Goal: Information Seeking & Learning: Learn about a topic

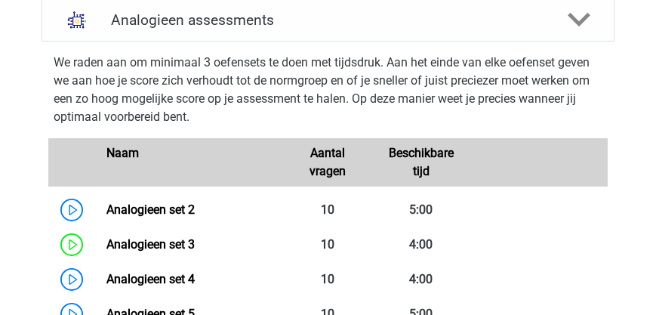
scroll to position [537, 0]
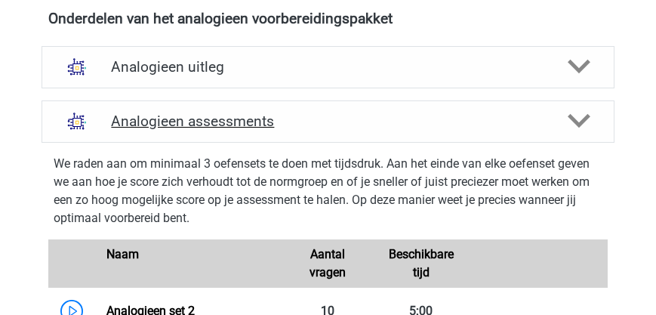
click at [208, 130] on h4 "Analogieen assessments" at bounding box center [327, 120] width 433 height 17
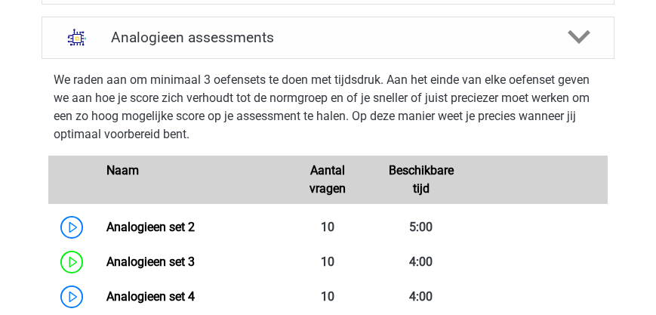
scroll to position [494, 0]
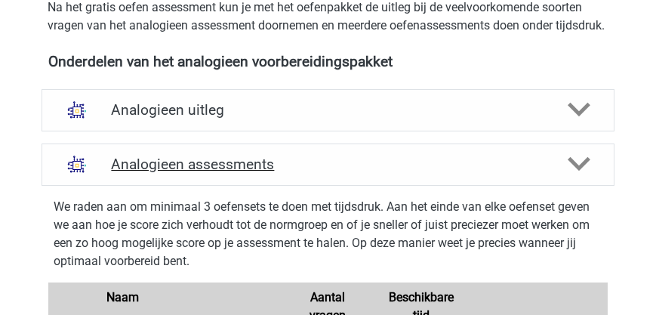
click at [254, 173] on h4 "Analogieen assessments" at bounding box center [327, 164] width 433 height 17
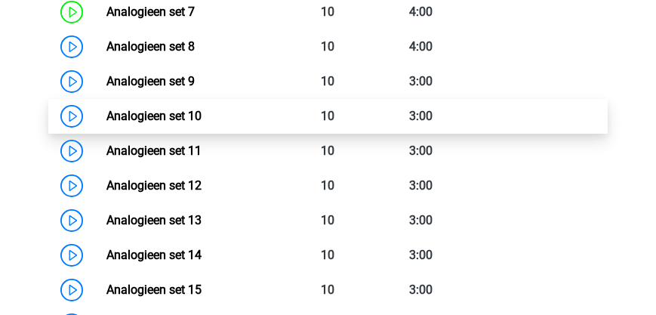
scroll to position [1012, 0]
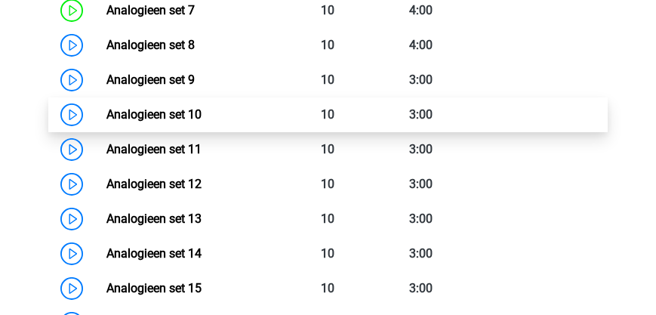
click at [159, 122] on link "Analogieen set 10" at bounding box center [153, 114] width 95 height 14
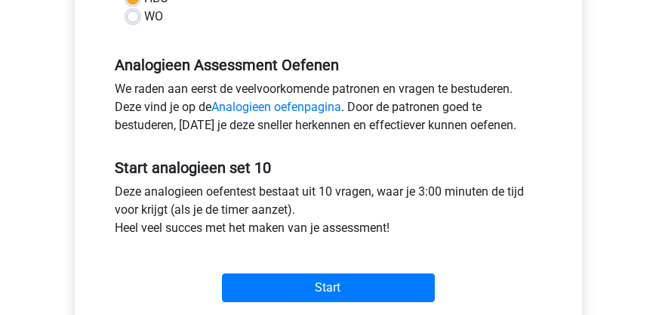
scroll to position [431, 0]
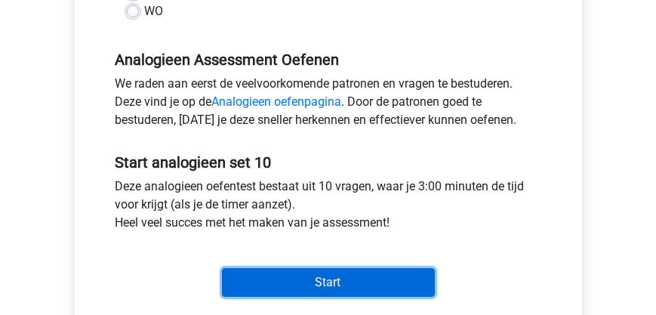
click at [298, 285] on input "Start" at bounding box center [328, 282] width 213 height 29
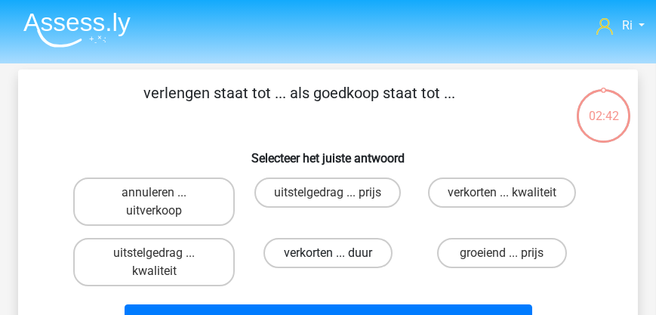
click at [308, 256] on label "verkorten ... duur" at bounding box center [327, 253] width 129 height 30
click at [328, 256] on input "verkorten ... duur" at bounding box center [333, 258] width 10 height 10
radio input "true"
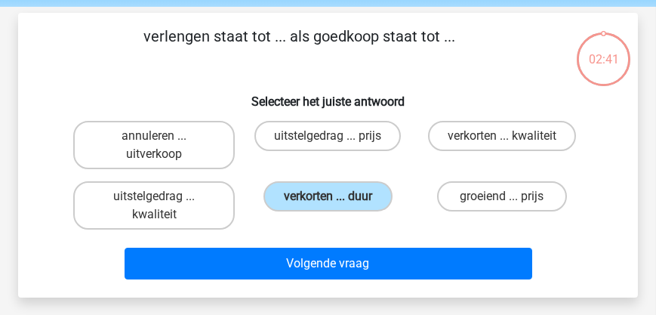
scroll to position [129, 0]
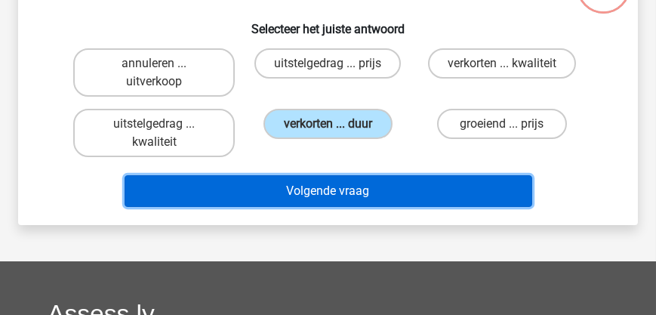
click at [300, 195] on button "Volgende vraag" at bounding box center [329, 191] width 408 height 32
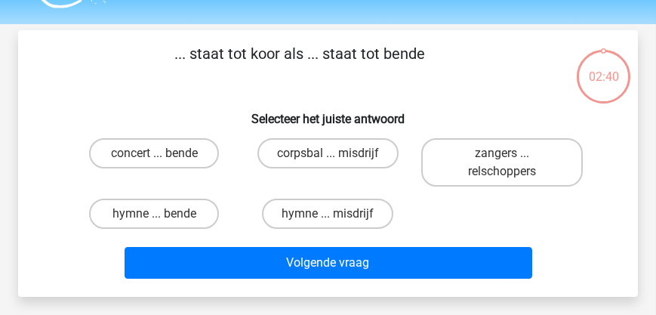
scroll to position [0, 0]
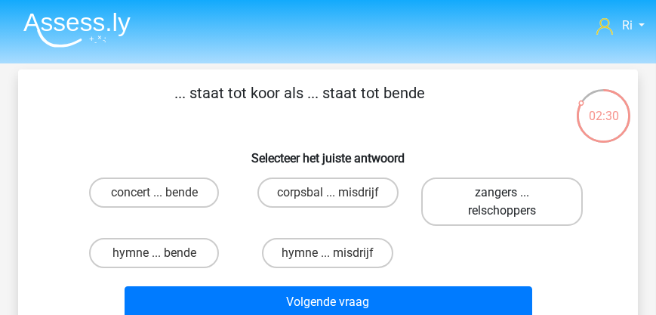
click at [488, 194] on label "zangers ... relschoppers" at bounding box center [502, 201] width 162 height 48
click at [502, 194] on input "zangers ... relschoppers" at bounding box center [507, 198] width 10 height 10
radio input "true"
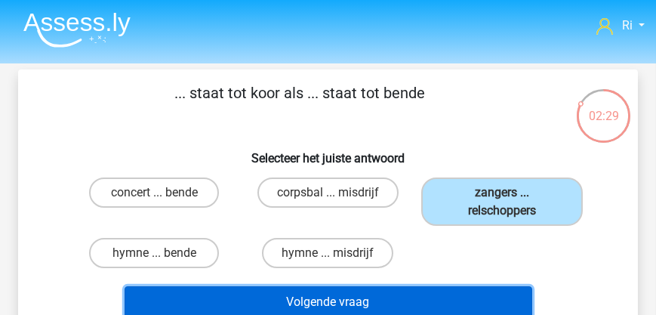
click at [378, 303] on button "Volgende vraag" at bounding box center [329, 302] width 408 height 32
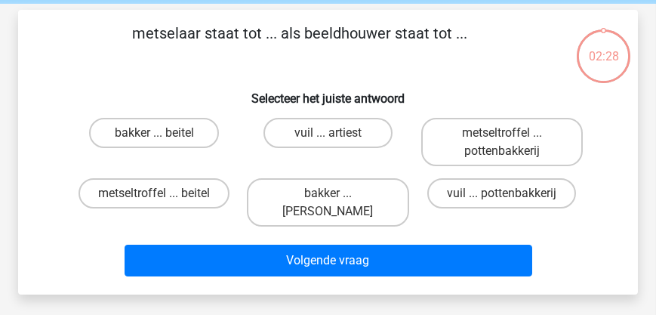
scroll to position [69, 0]
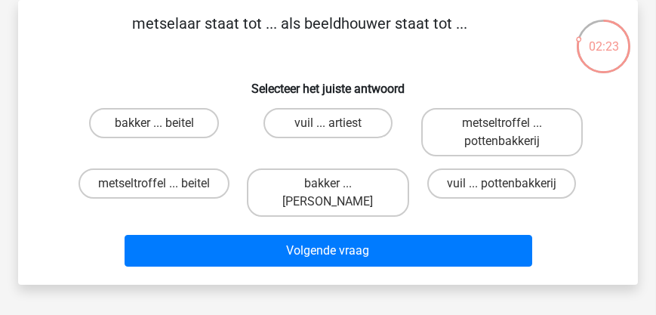
click at [155, 187] on input "metseltroffel ... beitel" at bounding box center [159, 188] width 10 height 10
radio input "true"
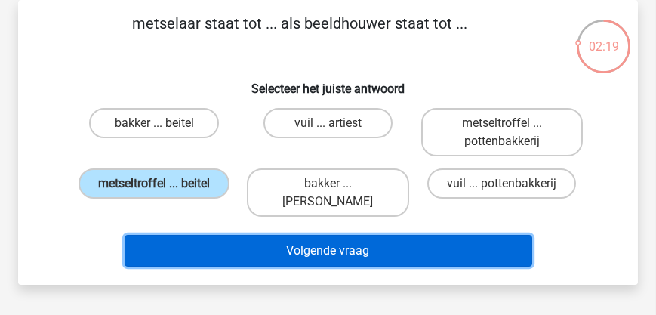
click at [347, 259] on button "Volgende vraag" at bounding box center [329, 251] width 408 height 32
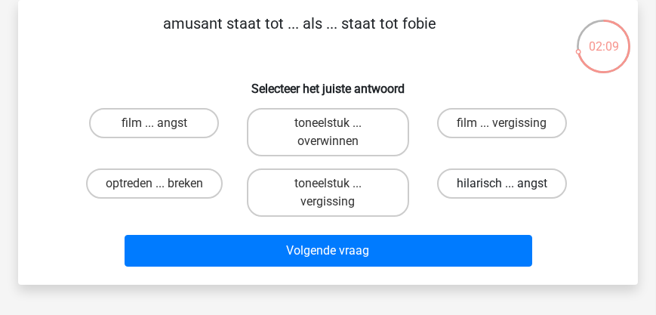
click at [470, 185] on label "hilarisch ... angst" at bounding box center [502, 183] width 130 height 30
click at [502, 185] on input "hilarisch ... angst" at bounding box center [507, 188] width 10 height 10
radio input "true"
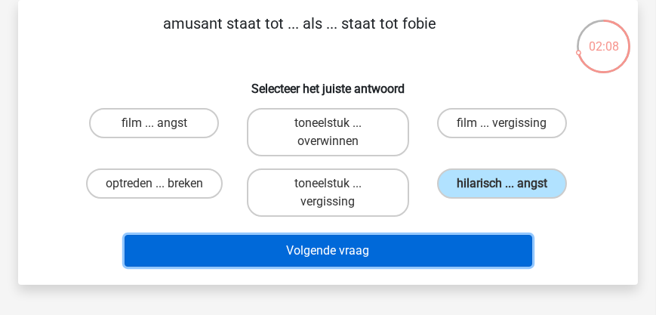
click at [320, 251] on button "Volgende vraag" at bounding box center [329, 251] width 408 height 32
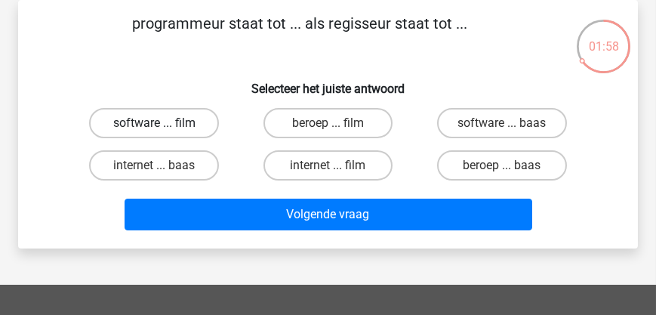
click at [172, 124] on label "software ... film" at bounding box center [153, 123] width 129 height 30
click at [164, 124] on input "software ... film" at bounding box center [159, 128] width 10 height 10
radio input "true"
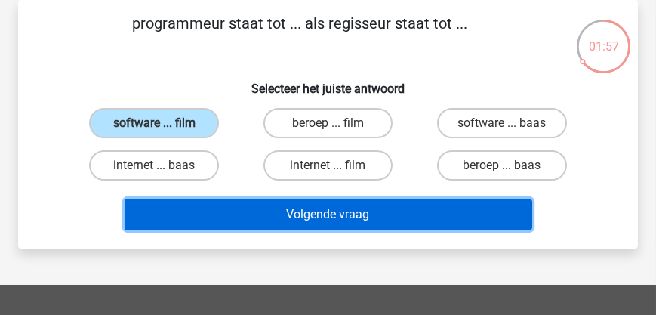
click at [293, 210] on button "Volgende vraag" at bounding box center [329, 215] width 408 height 32
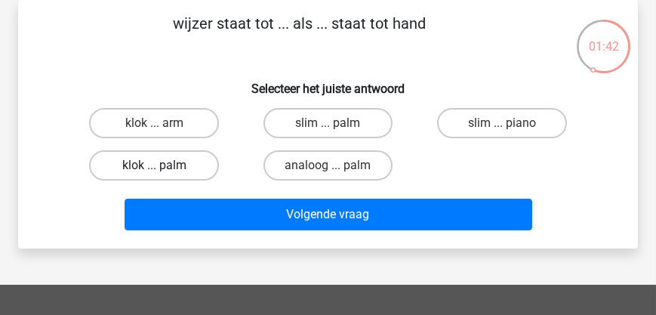
click at [169, 168] on label "klok ... palm" at bounding box center [153, 165] width 129 height 30
click at [164, 168] on input "klok ... palm" at bounding box center [159, 170] width 10 height 10
radio input "true"
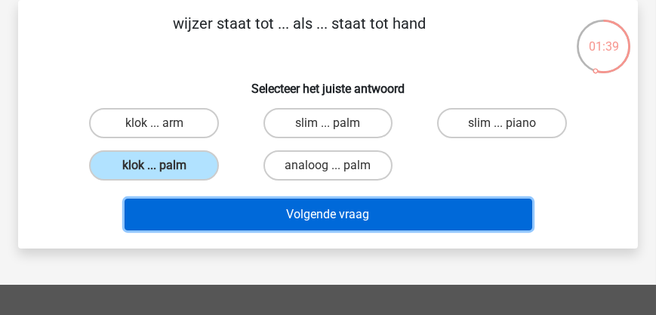
click at [307, 218] on button "Volgende vraag" at bounding box center [329, 215] width 408 height 32
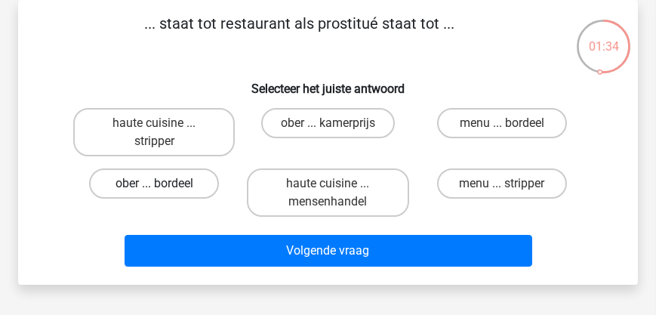
click at [174, 179] on label "ober ... bordeel" at bounding box center [153, 183] width 129 height 30
click at [164, 183] on input "ober ... bordeel" at bounding box center [159, 188] width 10 height 10
radio input "true"
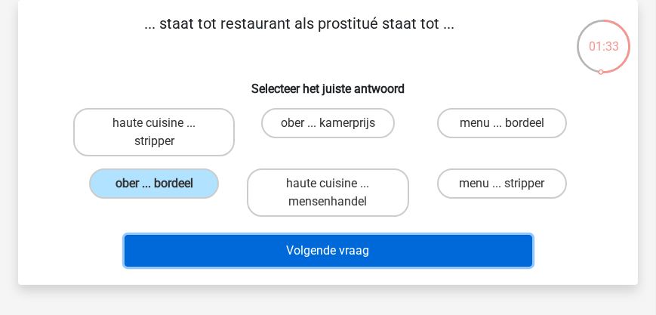
click at [308, 248] on button "Volgende vraag" at bounding box center [329, 251] width 408 height 32
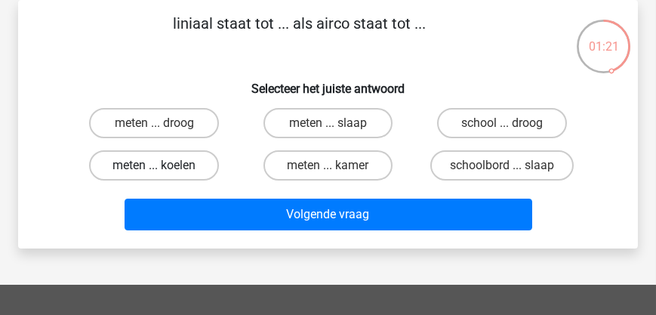
click at [149, 165] on label "meten ... koelen" at bounding box center [153, 165] width 129 height 30
click at [154, 165] on input "meten ... koelen" at bounding box center [159, 170] width 10 height 10
radio input "true"
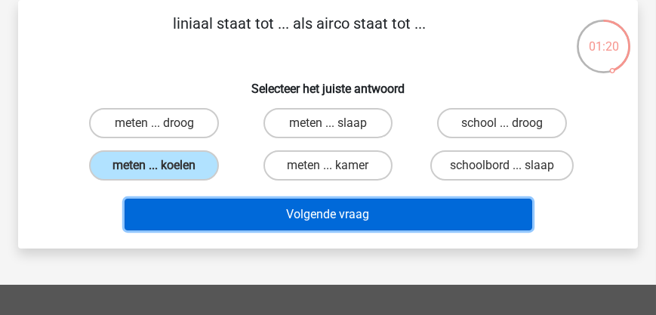
click at [282, 217] on button "Volgende vraag" at bounding box center [329, 215] width 408 height 32
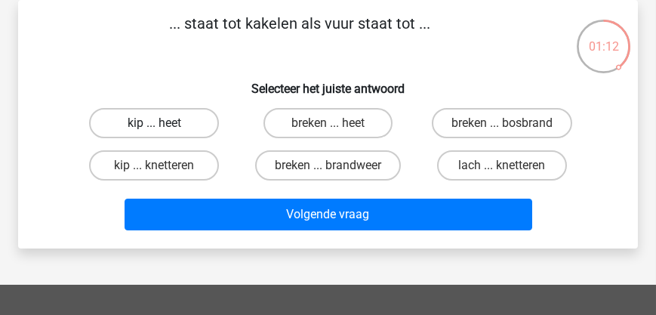
click at [145, 122] on label "kip ... heet" at bounding box center [153, 123] width 129 height 30
click at [154, 123] on input "kip ... heet" at bounding box center [159, 128] width 10 height 10
radio input "true"
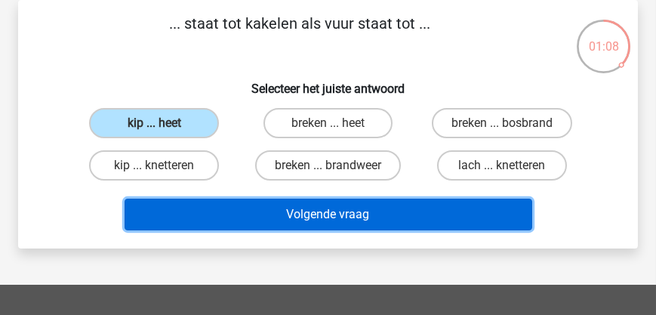
click at [322, 220] on button "Volgende vraag" at bounding box center [329, 215] width 408 height 32
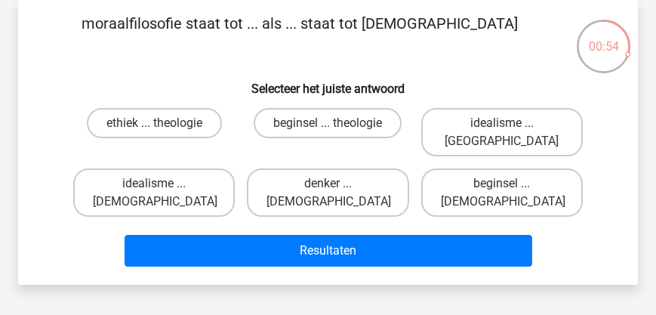
click at [159, 130] on input "ethiek ... theologie" at bounding box center [159, 128] width 10 height 10
radio input "true"
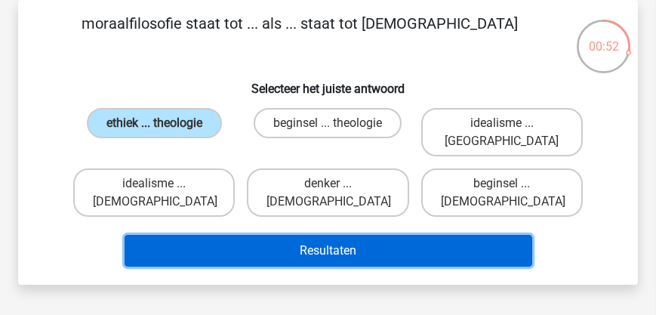
click at [276, 235] on button "Resultaten" at bounding box center [329, 251] width 408 height 32
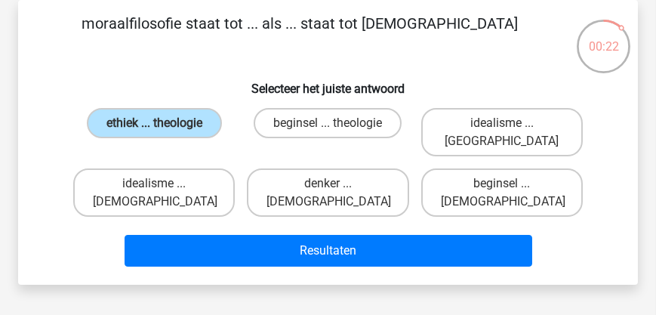
scroll to position [0, 0]
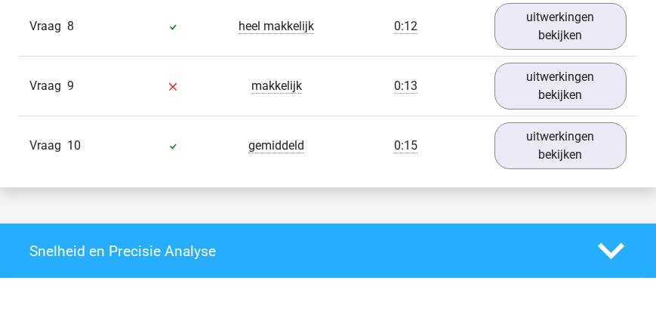
scroll to position [1466, 0]
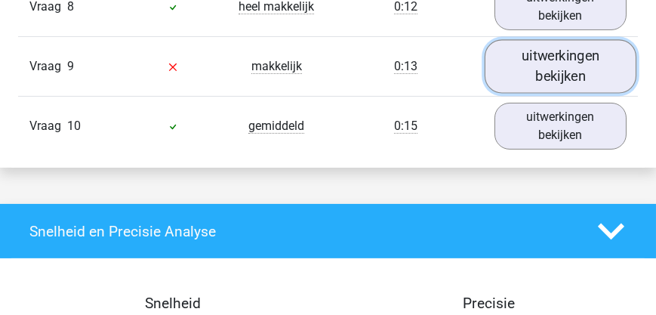
click at [564, 79] on link "uitwerkingen bekijken" at bounding box center [561, 66] width 152 height 54
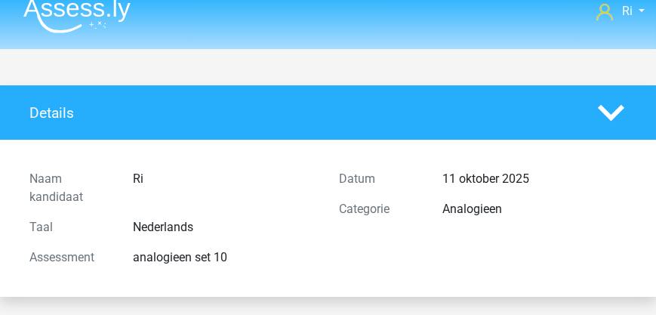
scroll to position [0, 0]
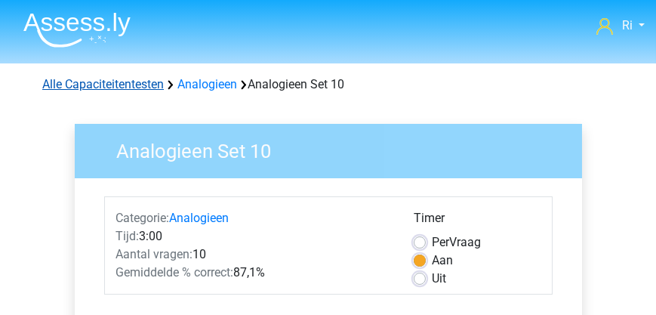
click at [122, 85] on link "Alle Capaciteitentesten" at bounding box center [103, 84] width 122 height 14
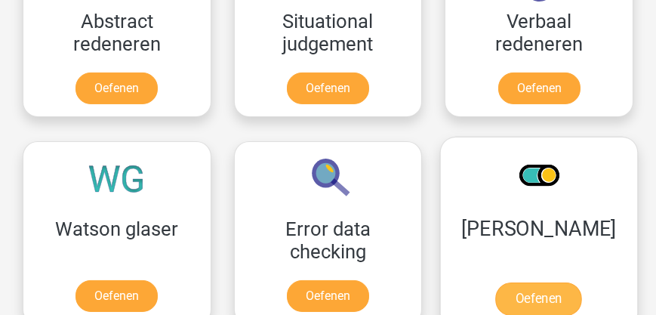
scroll to position [1699, 0]
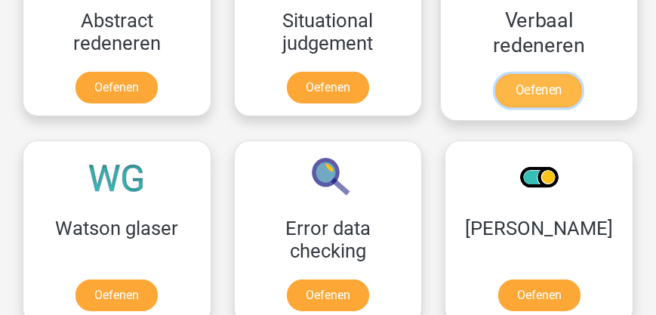
click at [533, 93] on link "Oefenen" at bounding box center [539, 90] width 86 height 33
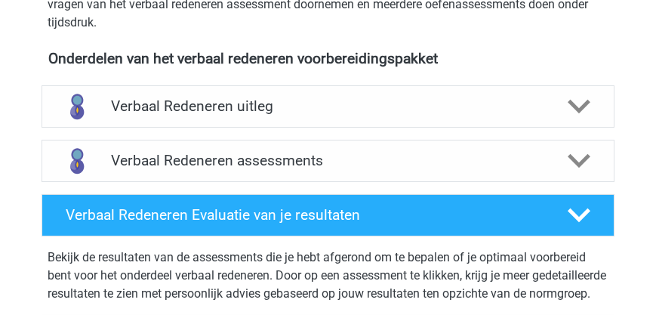
scroll to position [517, 0]
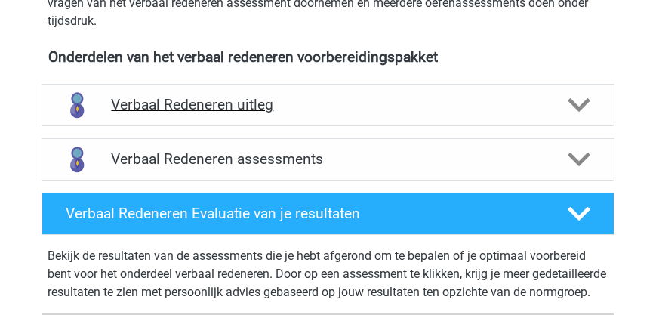
click at [271, 106] on h4 "Verbaal Redeneren uitleg" at bounding box center [327, 104] width 433 height 17
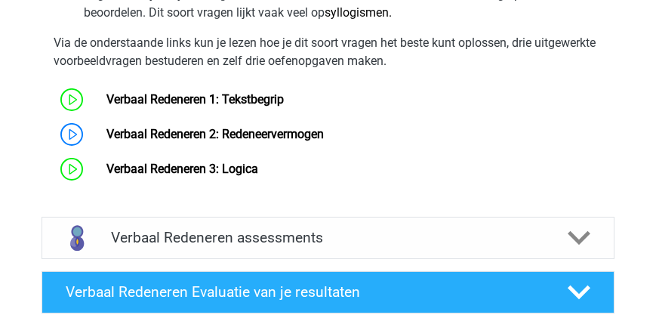
scroll to position [992, 0]
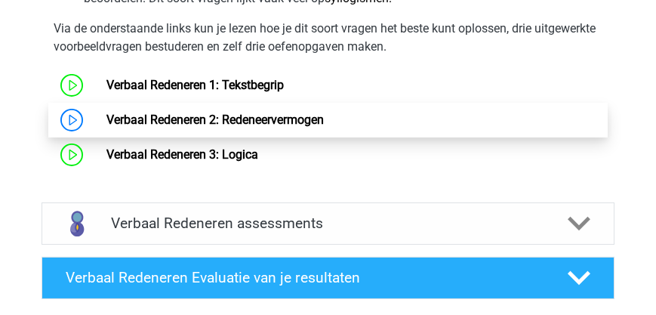
click at [253, 118] on link "Verbaal Redeneren 2: Redeneervermogen" at bounding box center [214, 119] width 217 height 14
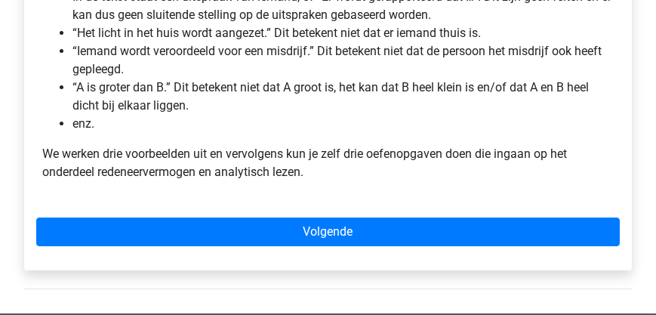
scroll to position [517, 0]
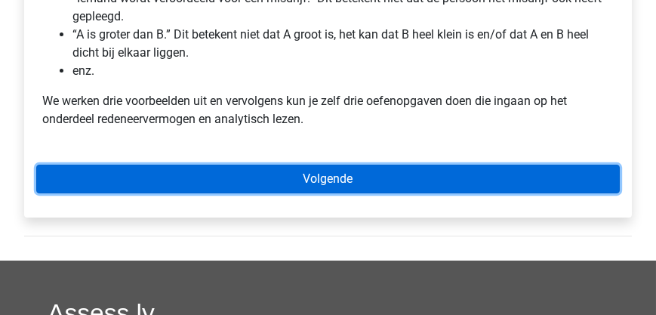
click at [307, 180] on link "Volgende" at bounding box center [328, 179] width 584 height 29
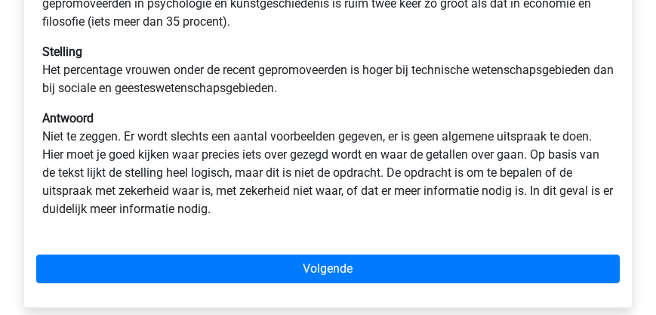
scroll to position [448, 0]
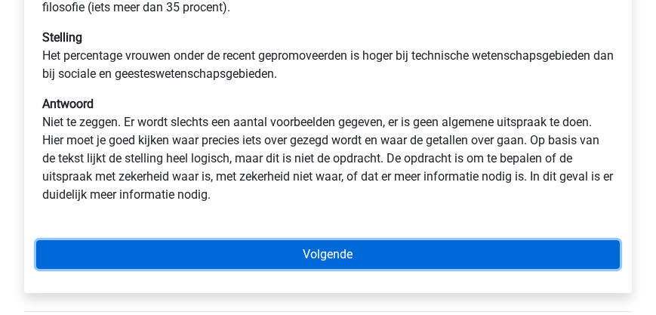
click at [324, 258] on link "Volgende" at bounding box center [328, 254] width 584 height 29
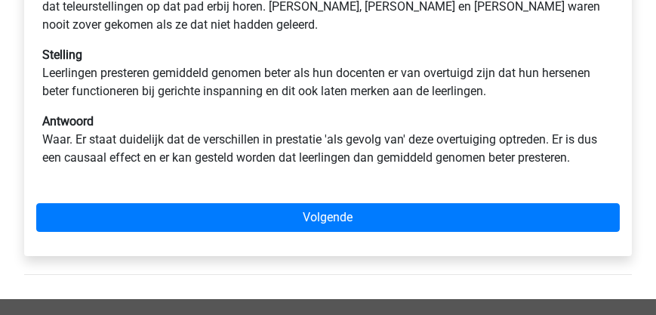
scroll to position [431, 0]
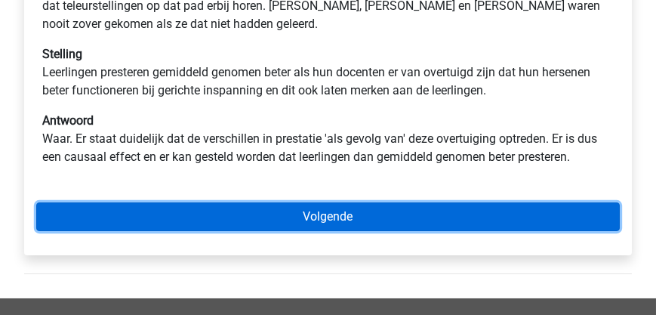
click at [303, 223] on link "Volgende" at bounding box center [328, 216] width 584 height 29
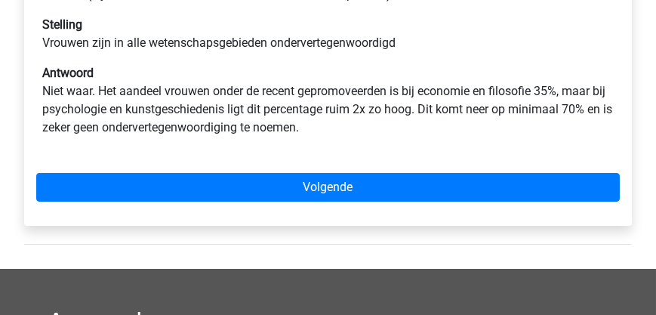
scroll to position [474, 0]
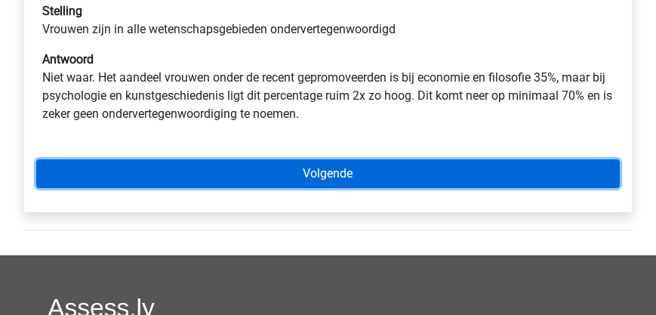
click at [331, 175] on link "Volgende" at bounding box center [328, 173] width 584 height 29
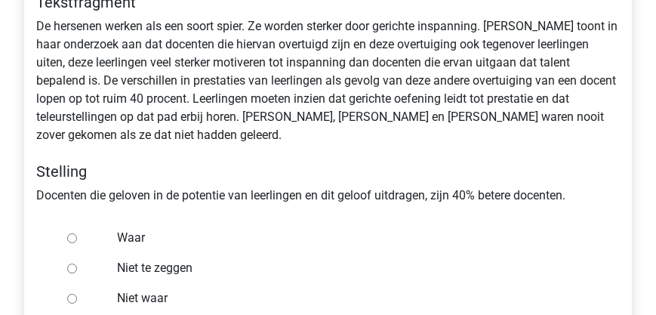
scroll to position [345, 0]
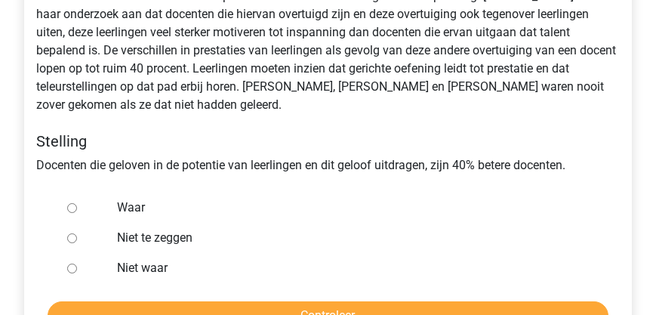
click at [72, 270] on input "Niet waar" at bounding box center [72, 268] width 10 height 10
radio input "true"
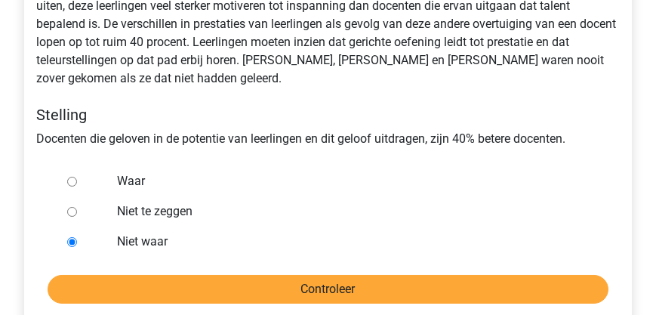
scroll to position [388, 0]
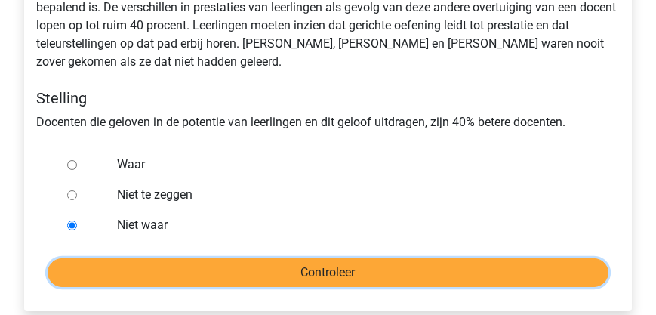
click at [294, 267] on input "Controleer" at bounding box center [328, 272] width 561 height 29
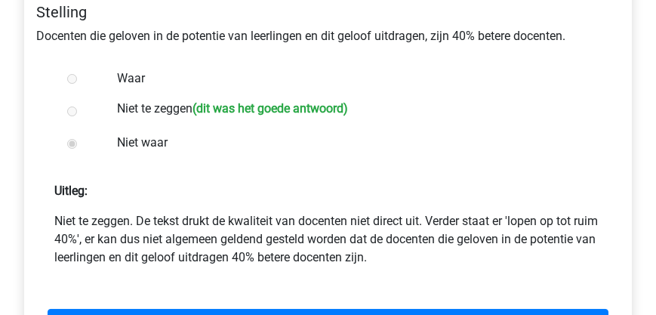
scroll to position [560, 0]
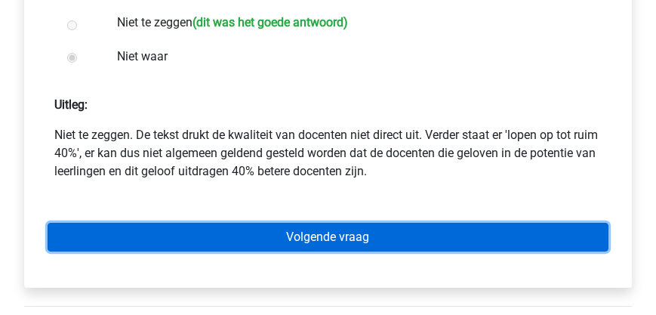
click at [334, 239] on link "Volgende vraag" at bounding box center [328, 237] width 561 height 29
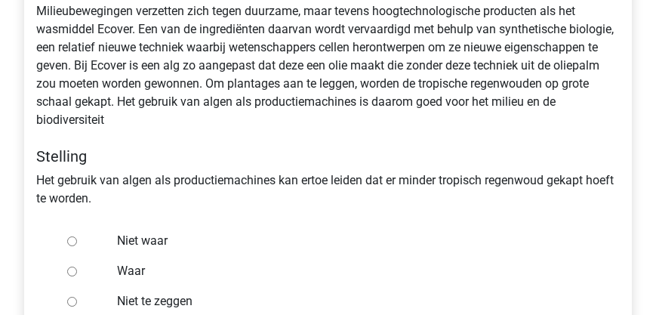
scroll to position [345, 0]
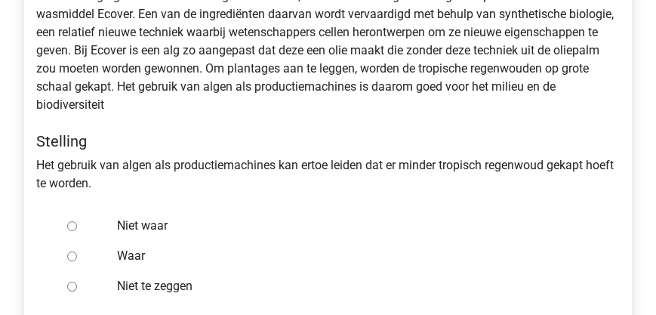
click at [72, 285] on input "Niet te zeggen" at bounding box center [72, 287] width 10 height 10
radio input "true"
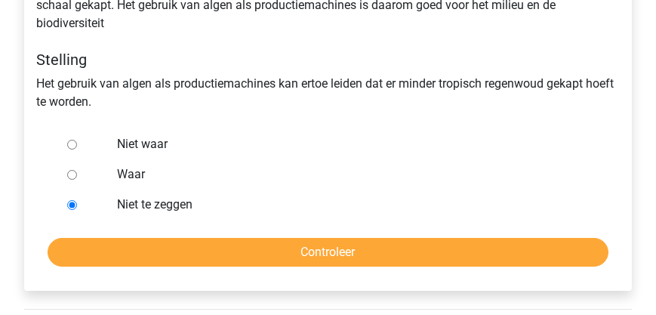
scroll to position [431, 0]
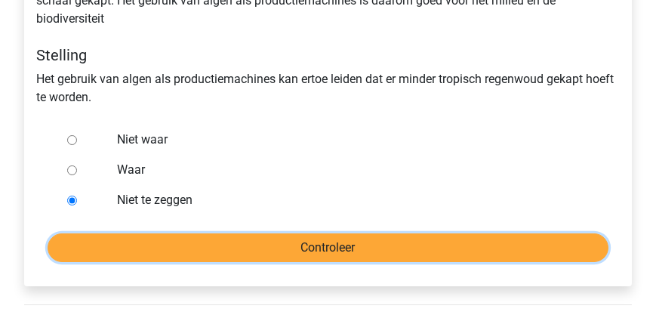
click at [286, 248] on input "Controleer" at bounding box center [328, 247] width 561 height 29
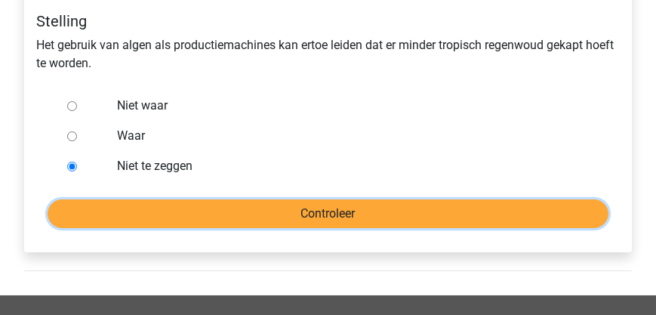
scroll to position [517, 0]
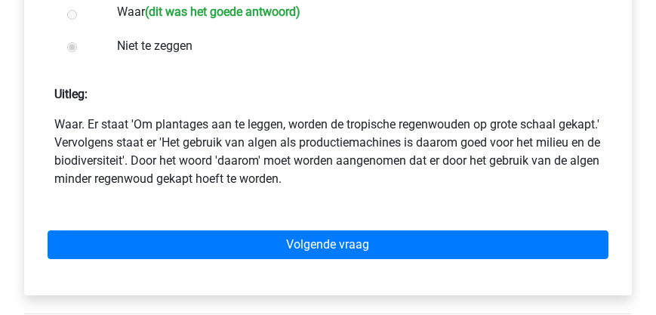
scroll to position [604, 0]
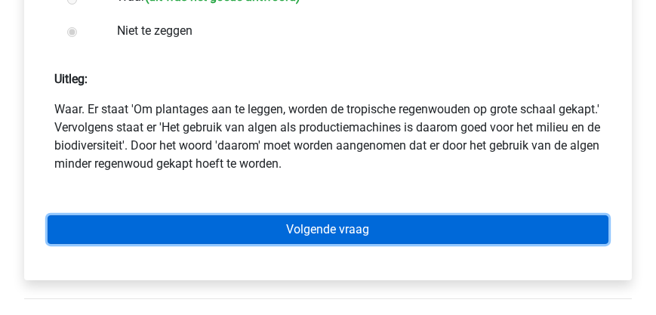
click at [291, 233] on link "Volgende vraag" at bounding box center [328, 229] width 561 height 29
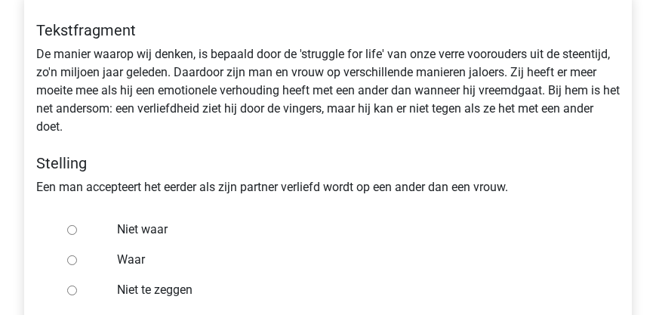
scroll to position [302, 0]
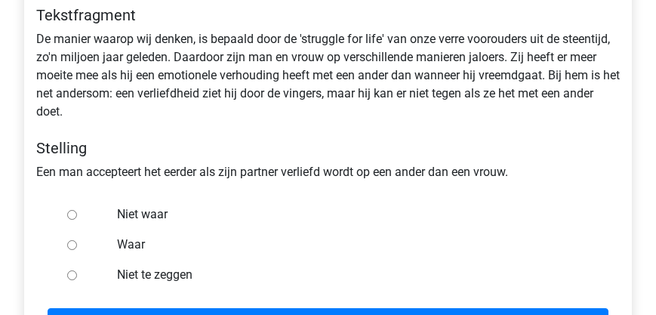
click at [71, 276] on input "Niet te zeggen" at bounding box center [72, 275] width 10 height 10
radio input "true"
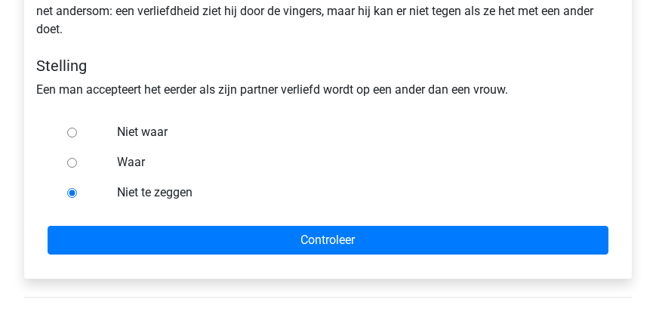
scroll to position [388, 0]
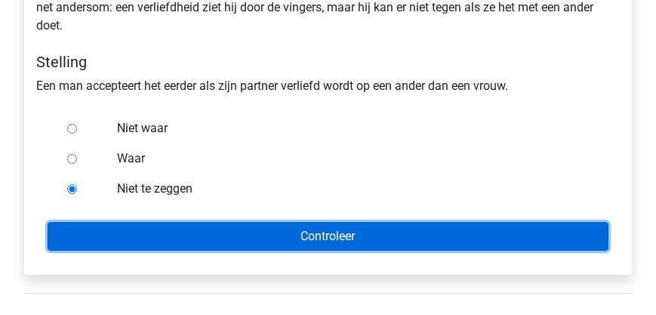
click at [257, 243] on input "Controleer" at bounding box center [328, 236] width 561 height 29
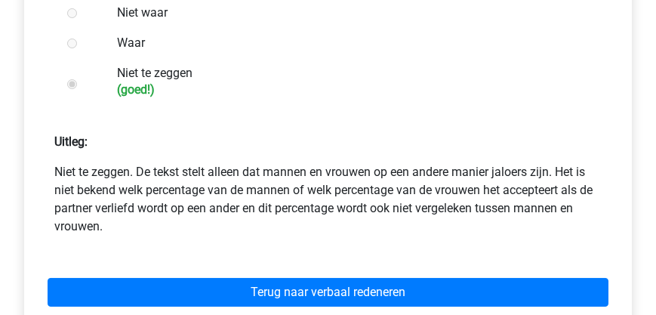
scroll to position [517, 0]
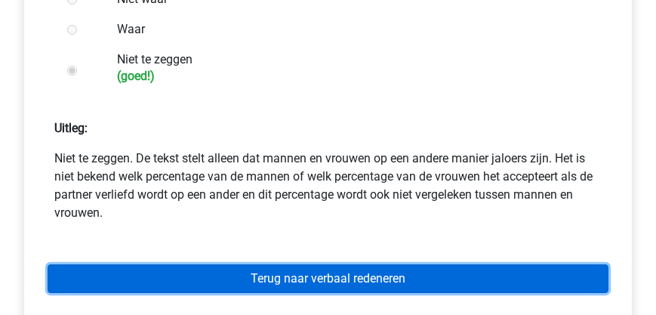
click at [291, 281] on link "Terug naar verbaal redeneren" at bounding box center [328, 278] width 561 height 29
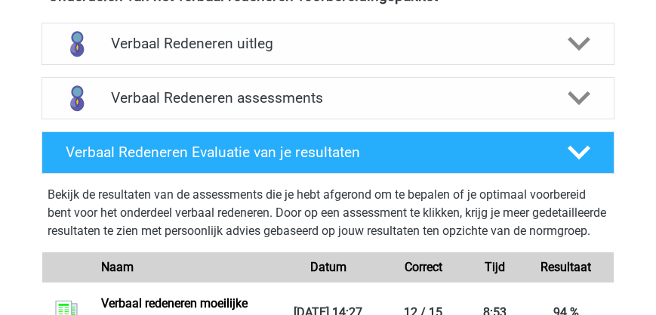
scroll to position [517, 0]
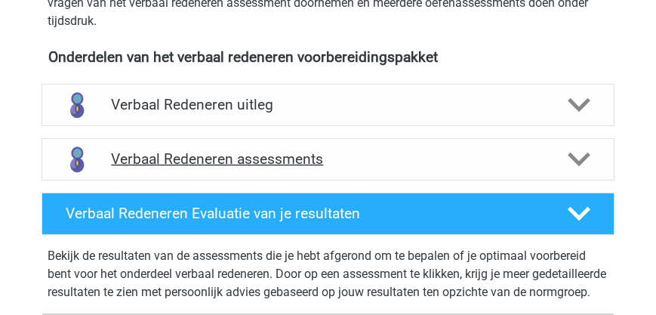
click at [573, 160] on icon at bounding box center [579, 159] width 23 height 23
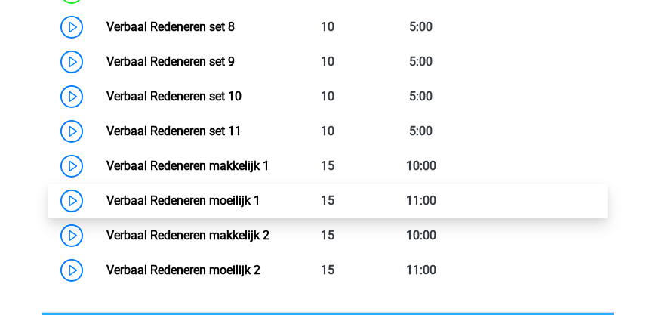
scroll to position [1035, 0]
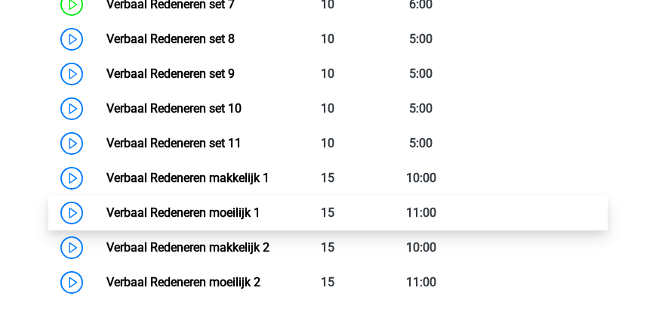
click at [164, 220] on link "Verbaal Redeneren moeilijk 1" at bounding box center [183, 212] width 154 height 14
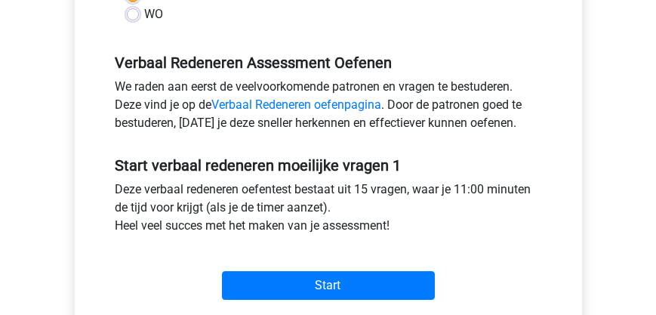
scroll to position [431, 0]
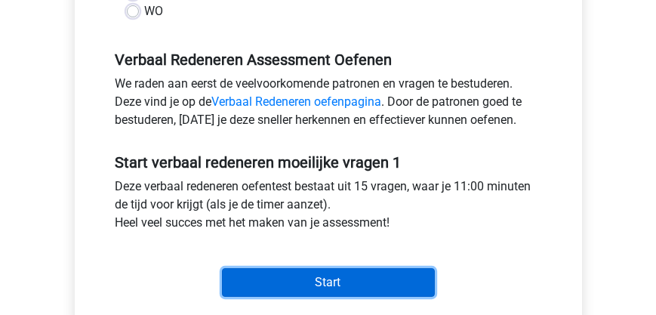
click at [322, 280] on input "Start" at bounding box center [328, 282] width 213 height 29
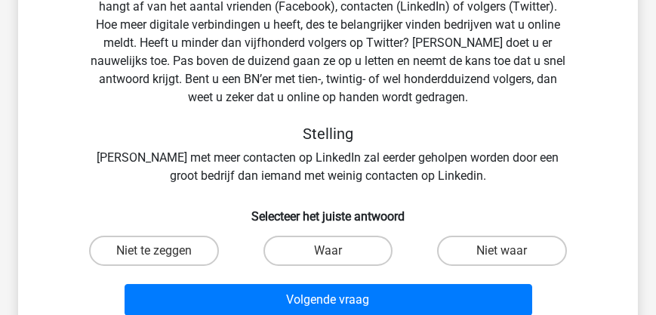
scroll to position [215, 0]
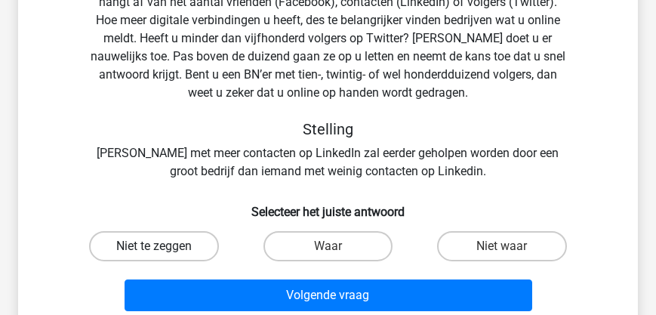
click at [171, 241] on label "Niet te zeggen" at bounding box center [153, 246] width 129 height 30
click at [164, 246] on input "Niet te zeggen" at bounding box center [159, 251] width 10 height 10
radio input "true"
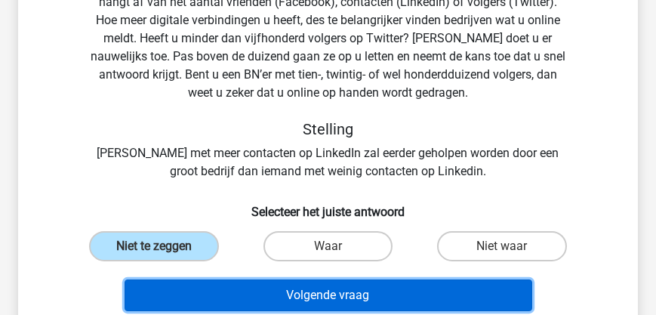
click at [292, 290] on button "Volgende vraag" at bounding box center [329, 295] width 408 height 32
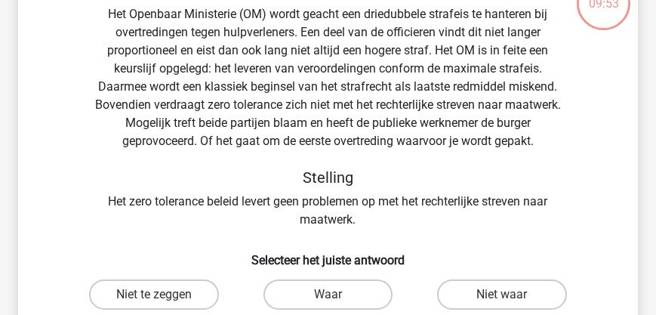
scroll to position [156, 0]
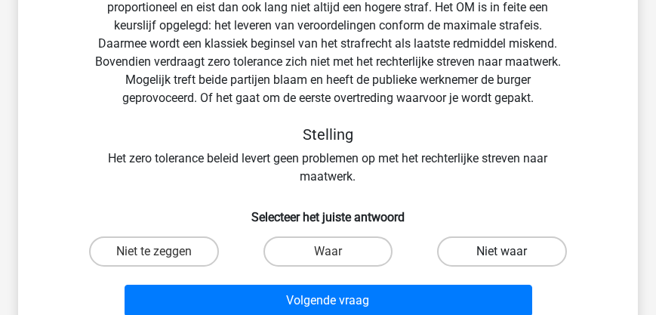
click at [505, 244] on label "Niet waar" at bounding box center [501, 251] width 129 height 30
click at [505, 251] on input "Niet waar" at bounding box center [507, 256] width 10 height 10
radio input "true"
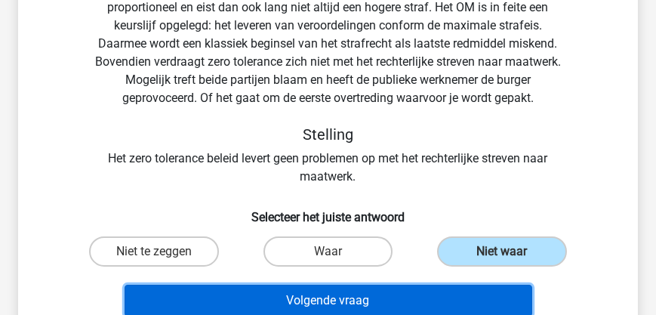
click at [388, 303] on button "Volgende vraag" at bounding box center [329, 301] width 408 height 32
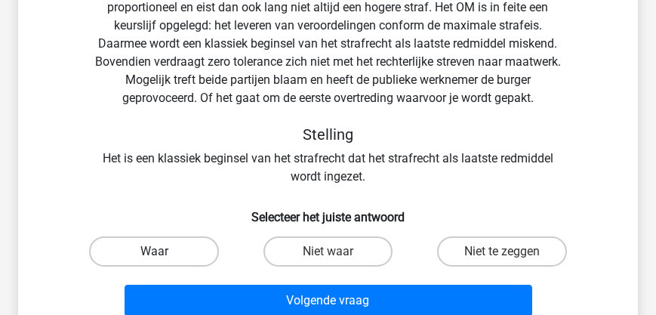
click at [117, 250] on label "Waar" at bounding box center [153, 251] width 129 height 30
click at [154, 251] on input "Waar" at bounding box center [159, 256] width 10 height 10
radio input "true"
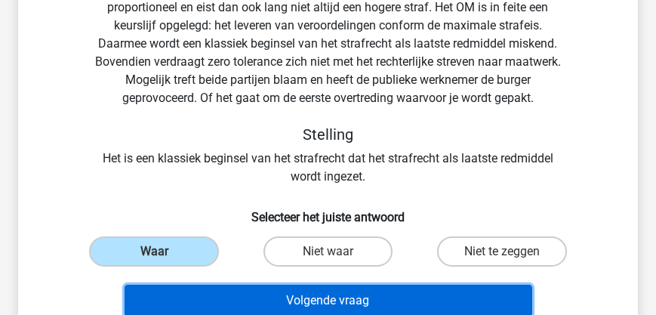
click at [323, 297] on button "Volgende vraag" at bounding box center [329, 301] width 408 height 32
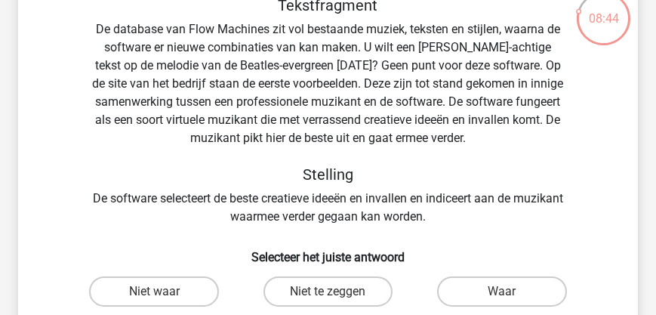
scroll to position [112, 0]
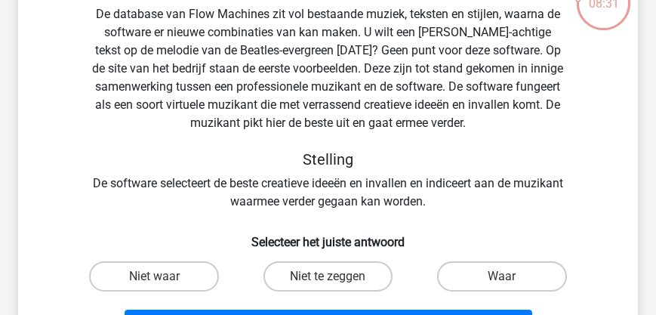
click at [155, 279] on input "Niet waar" at bounding box center [159, 281] width 10 height 10
radio input "true"
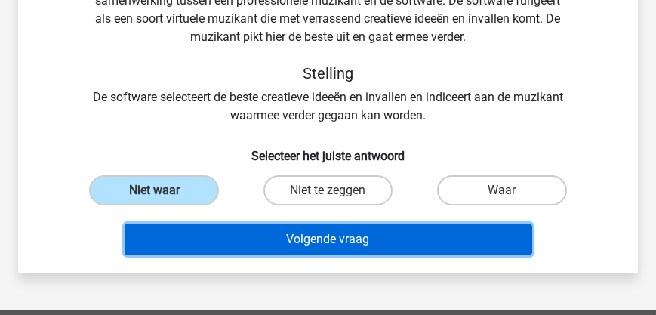
click at [317, 243] on button "Volgende vraag" at bounding box center [329, 239] width 408 height 32
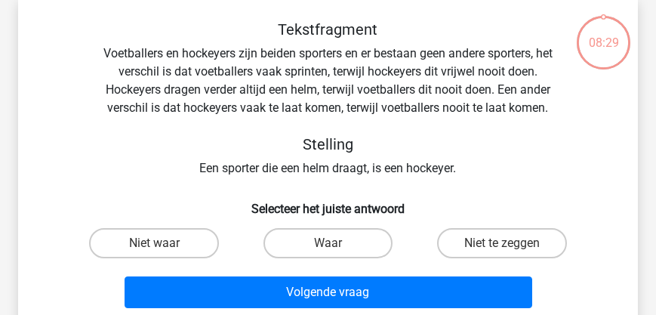
scroll to position [69, 0]
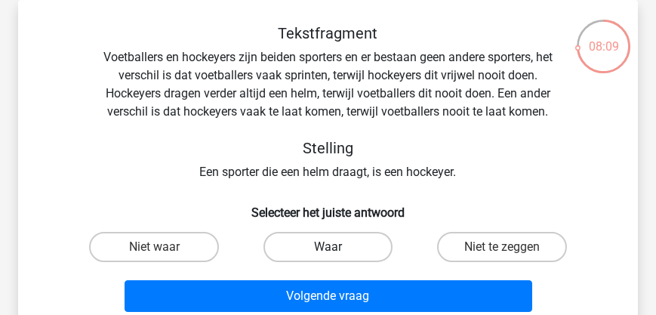
click at [303, 245] on label "Waar" at bounding box center [327, 247] width 129 height 30
click at [328, 247] on input "Waar" at bounding box center [333, 252] width 10 height 10
radio input "true"
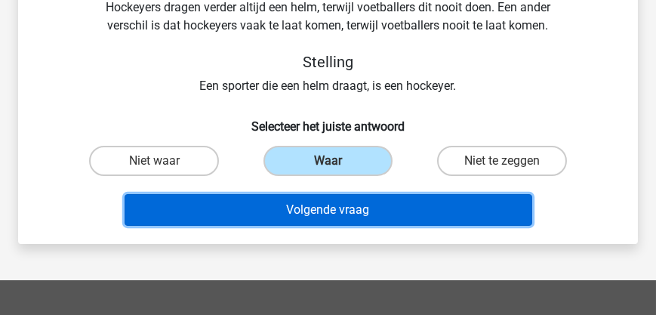
click at [331, 219] on button "Volgende vraag" at bounding box center [329, 210] width 408 height 32
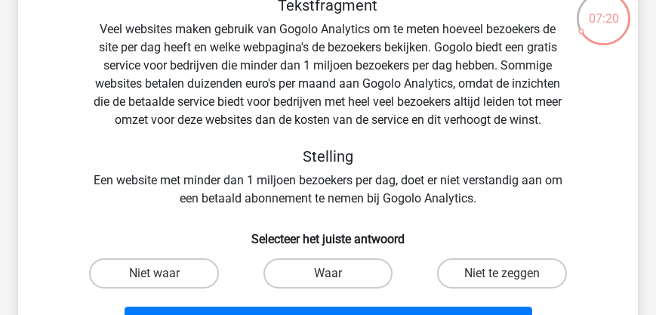
scroll to position [112, 0]
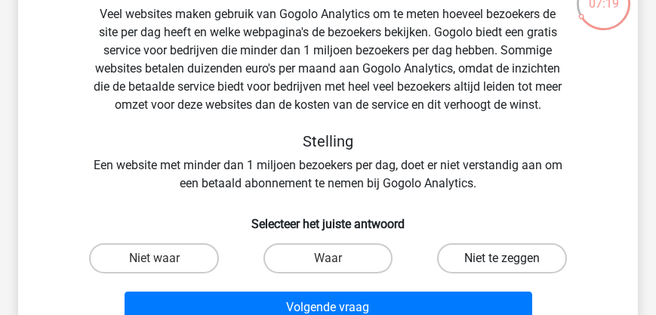
drag, startPoint x: 507, startPoint y: 242, endPoint x: 508, endPoint y: 250, distance: 7.6
click at [507, 243] on label "Niet te zeggen" at bounding box center [501, 258] width 129 height 30
click at [507, 258] on input "Niet te zeggen" at bounding box center [507, 263] width 10 height 10
radio input "true"
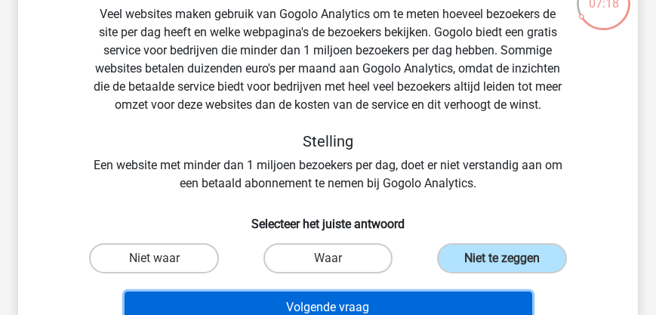
click at [359, 307] on button "Volgende vraag" at bounding box center [329, 307] width 408 height 32
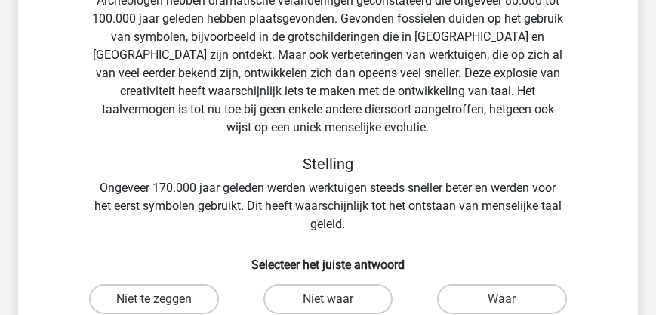
scroll to position [242, 0]
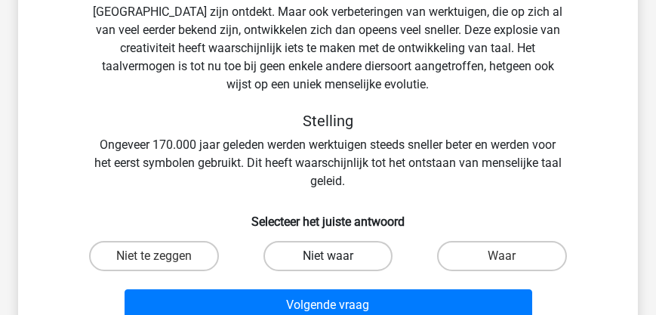
click at [306, 251] on label "Niet waar" at bounding box center [327, 256] width 129 height 30
click at [328, 256] on input "Niet waar" at bounding box center [333, 261] width 10 height 10
radio input "true"
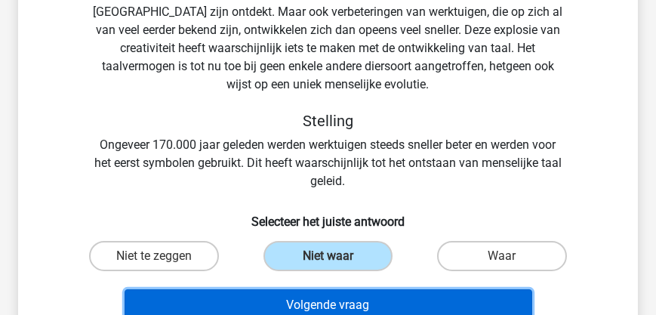
click at [310, 296] on button "Volgende vraag" at bounding box center [329, 305] width 408 height 32
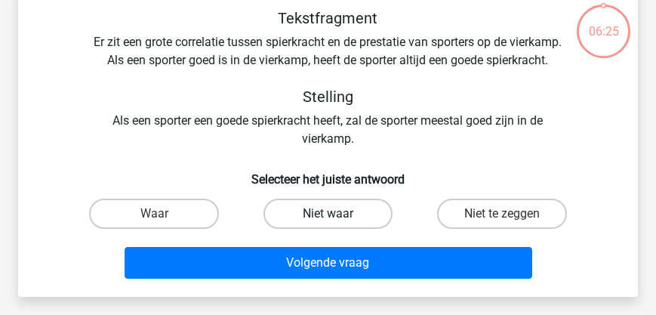
scroll to position [69, 0]
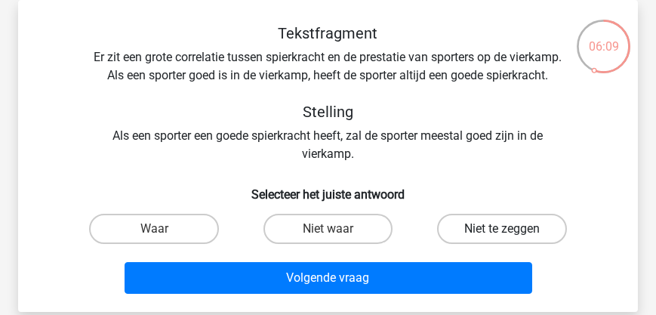
click at [479, 244] on label "Niet te zeggen" at bounding box center [501, 229] width 129 height 30
click at [502, 239] on input "Niet te zeggen" at bounding box center [507, 234] width 10 height 10
radio input "true"
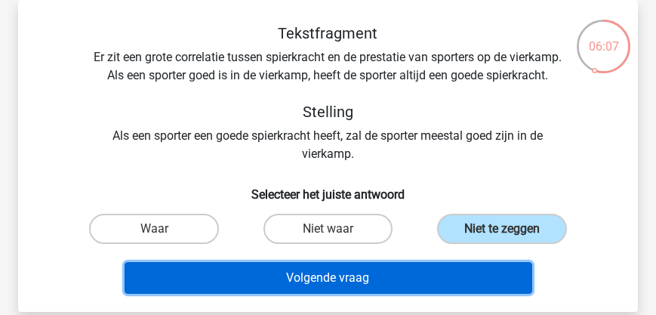
click at [319, 294] on button "Volgende vraag" at bounding box center [329, 278] width 408 height 32
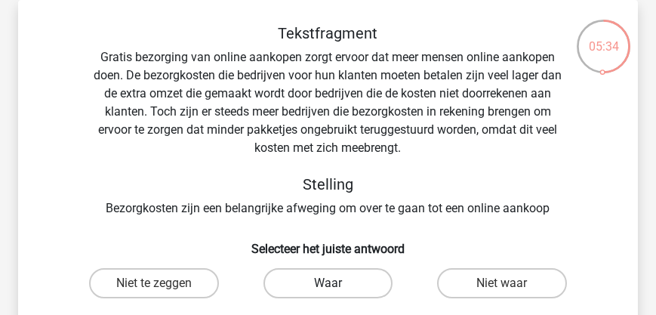
click at [331, 282] on label "Waar" at bounding box center [327, 283] width 129 height 30
click at [331, 283] on input "Waar" at bounding box center [333, 288] width 10 height 10
radio input "true"
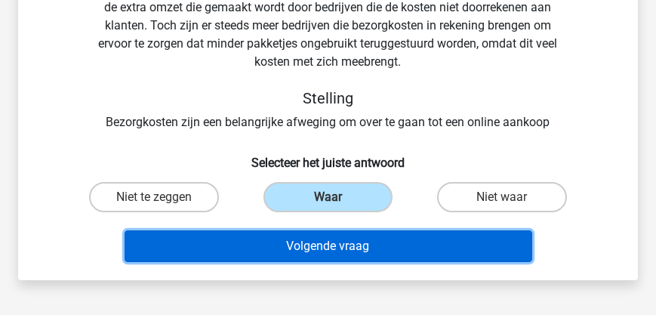
click at [347, 248] on button "Volgende vraag" at bounding box center [329, 246] width 408 height 32
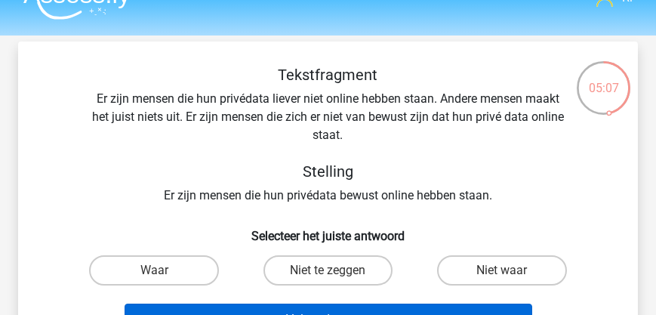
scroll to position [43, 0]
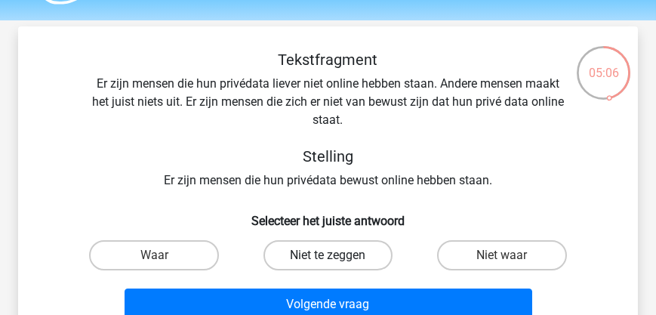
click at [327, 258] on label "Niet te zeggen" at bounding box center [327, 255] width 129 height 30
click at [328, 258] on input "Niet te zeggen" at bounding box center [333, 260] width 10 height 10
radio input "true"
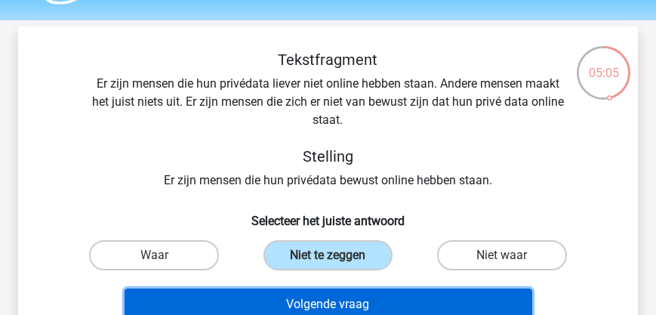
click at [335, 302] on button "Volgende vraag" at bounding box center [329, 304] width 408 height 32
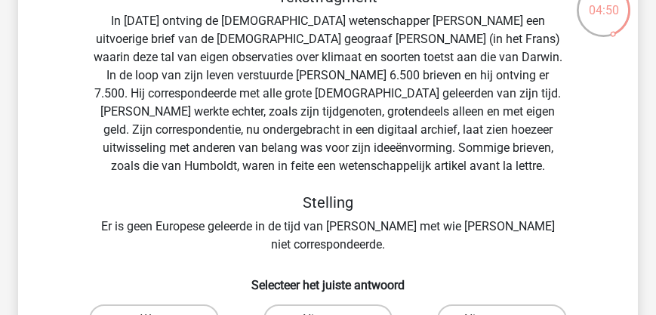
scroll to position [156, 0]
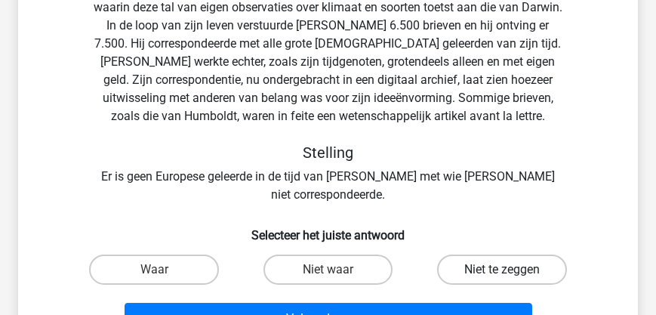
click at [490, 254] on label "Niet te zeggen" at bounding box center [501, 269] width 129 height 30
click at [502, 270] on input "Niet te zeggen" at bounding box center [507, 275] width 10 height 10
radio input "true"
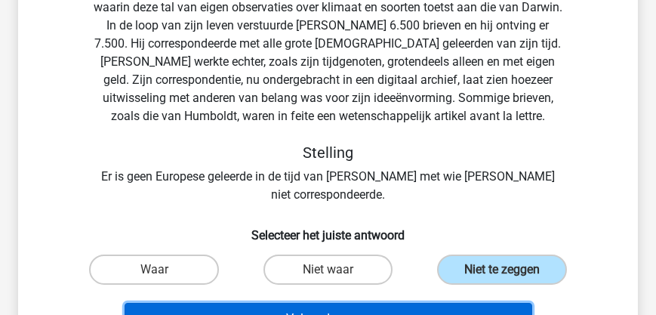
click at [385, 303] on button "Volgende vraag" at bounding box center [329, 319] width 408 height 32
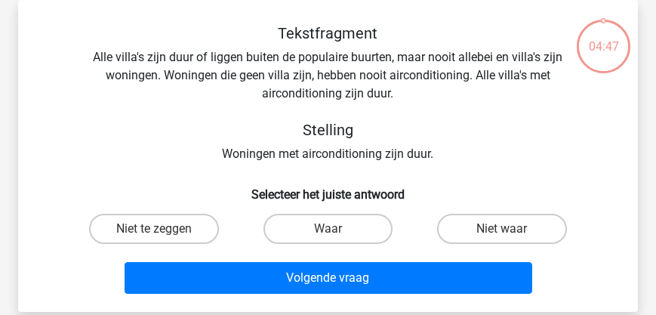
scroll to position [69, 0]
click at [307, 227] on label "Waar" at bounding box center [327, 229] width 129 height 30
click at [328, 229] on input "Waar" at bounding box center [333, 234] width 10 height 10
radio input "true"
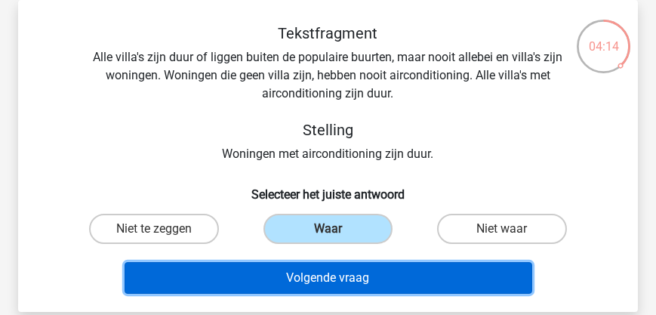
click at [331, 287] on button "Volgende vraag" at bounding box center [329, 278] width 408 height 32
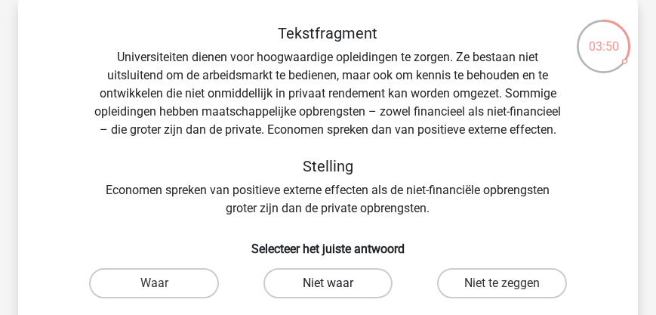
click at [343, 281] on label "Niet waar" at bounding box center [327, 283] width 129 height 30
click at [337, 283] on input "Niet waar" at bounding box center [333, 288] width 10 height 10
radio input "true"
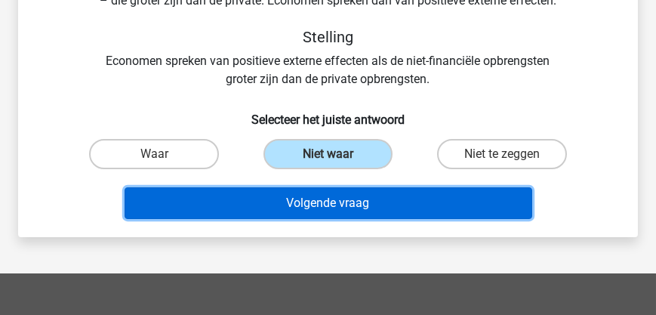
click at [331, 206] on button "Volgende vraag" at bounding box center [329, 203] width 408 height 32
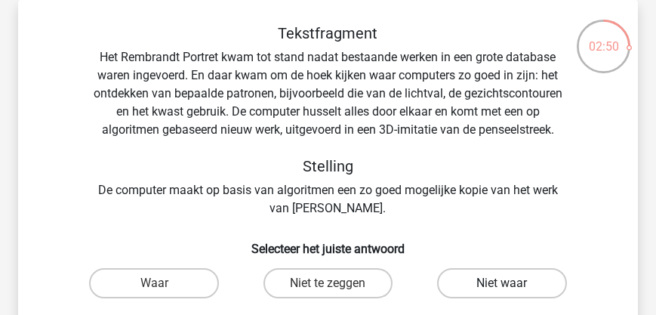
click at [470, 282] on label "Niet waar" at bounding box center [501, 283] width 129 height 30
click at [502, 283] on input "Niet waar" at bounding box center [507, 288] width 10 height 10
radio input "true"
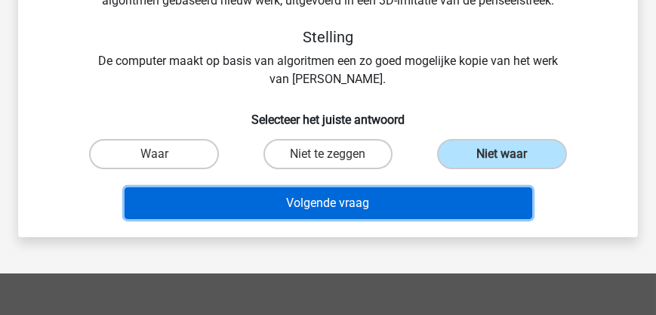
click at [322, 213] on button "Volgende vraag" at bounding box center [329, 203] width 408 height 32
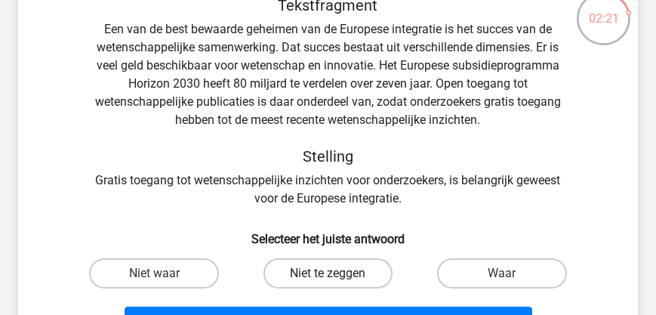
scroll to position [112, 0]
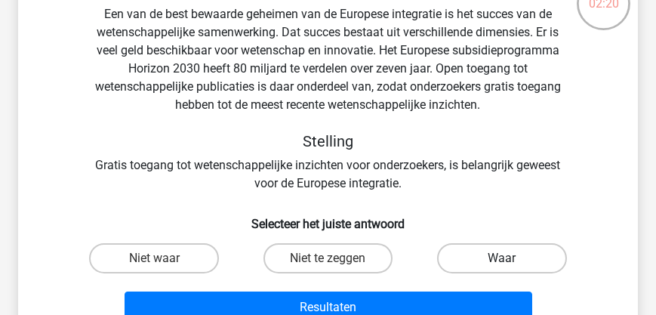
click at [488, 261] on label "Waar" at bounding box center [501, 258] width 129 height 30
click at [502, 261] on input "Waar" at bounding box center [507, 263] width 10 height 10
radio input "true"
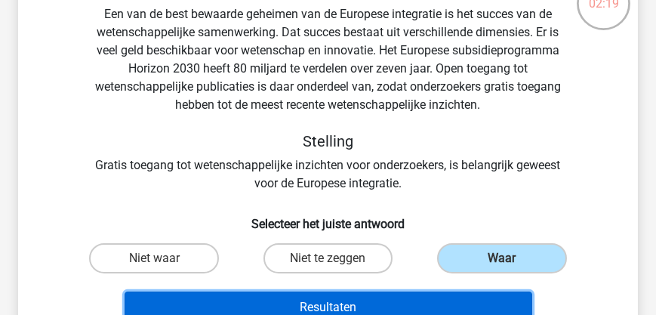
click at [448, 297] on button "Resultaten" at bounding box center [329, 307] width 408 height 32
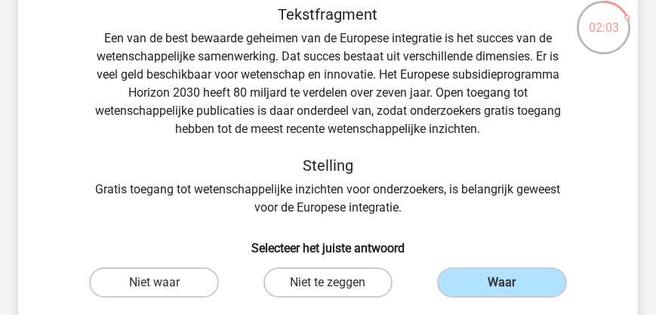
scroll to position [69, 0]
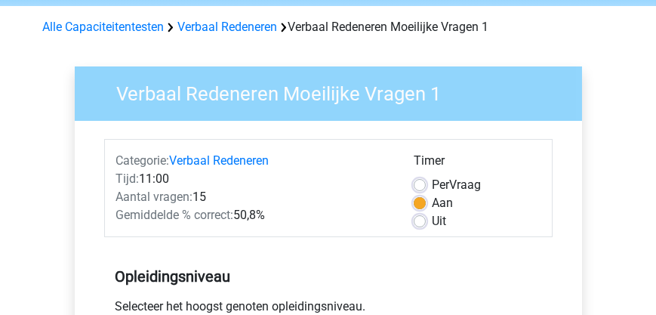
scroll to position [43, 0]
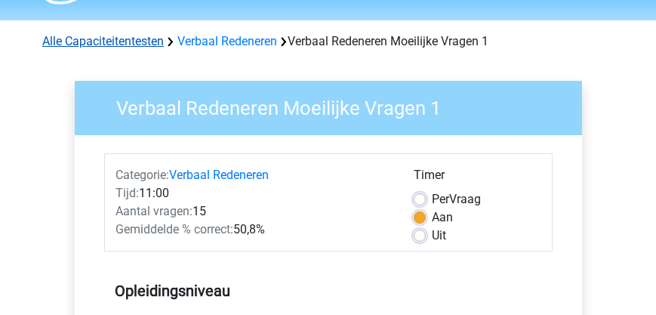
click at [124, 38] on link "Alle Capaciteitentesten" at bounding box center [103, 41] width 122 height 14
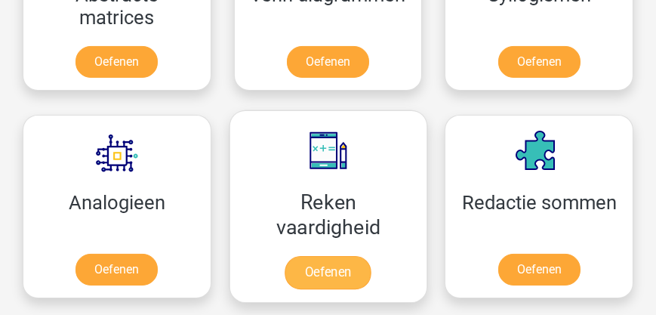
scroll to position [1354, 0]
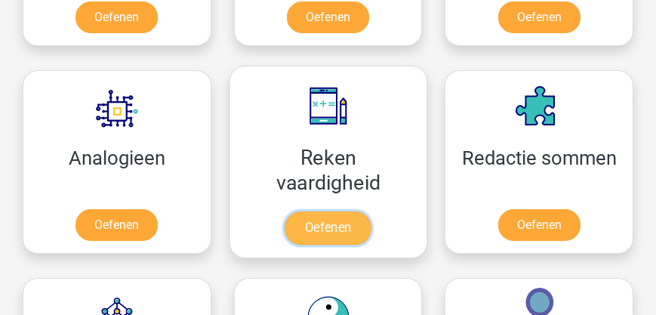
click at [338, 223] on link "Oefenen" at bounding box center [328, 227] width 86 height 33
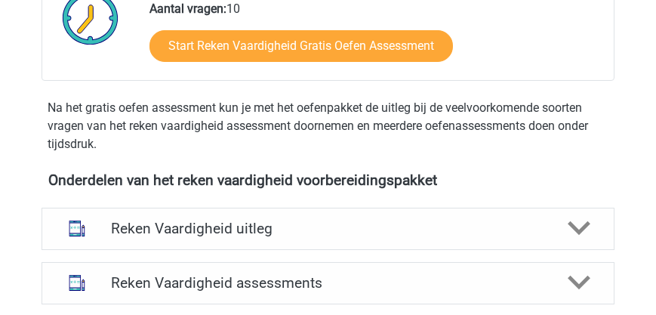
scroll to position [431, 0]
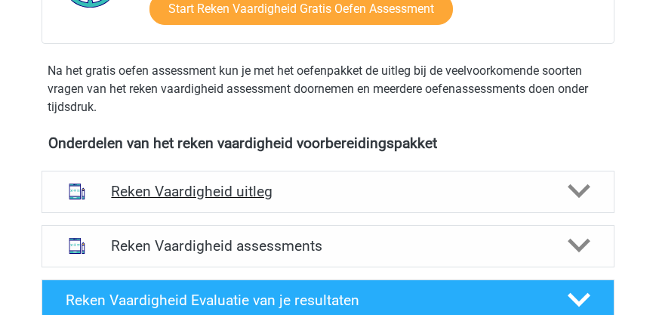
click at [270, 192] on h4 "Reken Vaardigheid uitleg" at bounding box center [327, 191] width 433 height 17
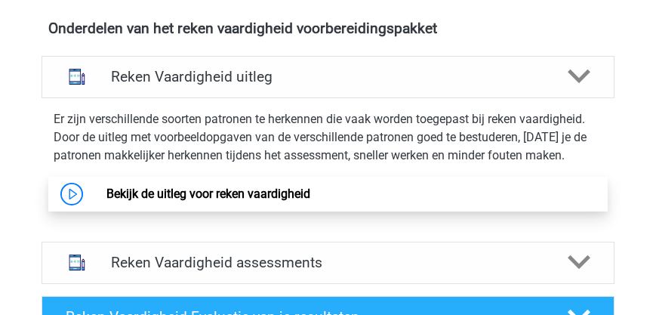
scroll to position [560, 0]
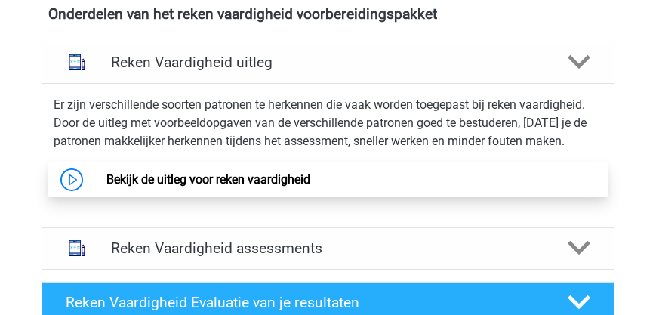
click at [268, 180] on link "Bekijk de uitleg voor reken vaardigheid" at bounding box center [208, 179] width 204 height 14
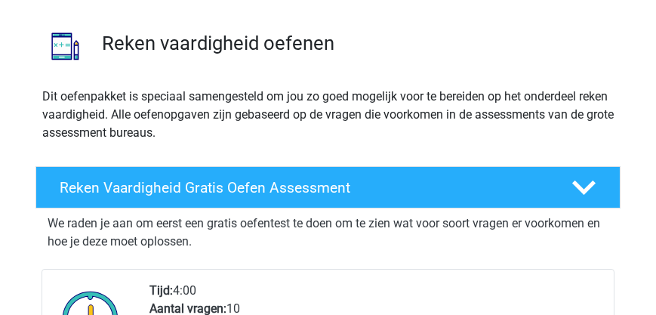
scroll to position [0, 0]
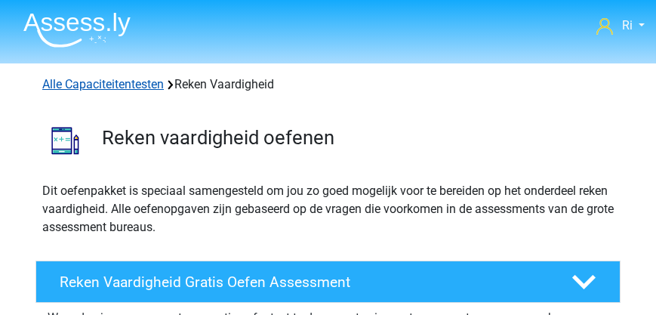
click at [92, 84] on link "Alle Capaciteitentesten" at bounding box center [103, 84] width 122 height 14
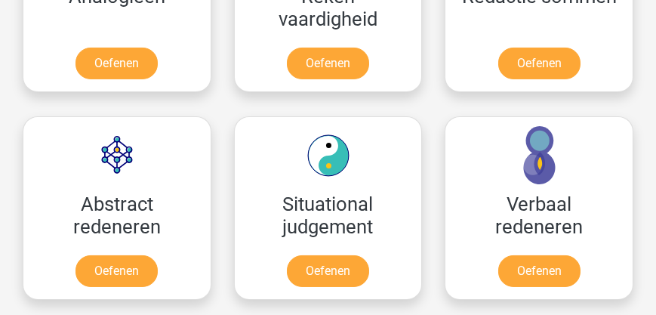
scroll to position [1526, 0]
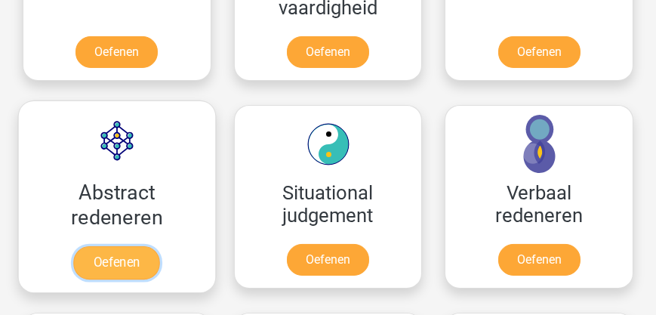
click at [122, 259] on link "Oefenen" at bounding box center [117, 262] width 86 height 33
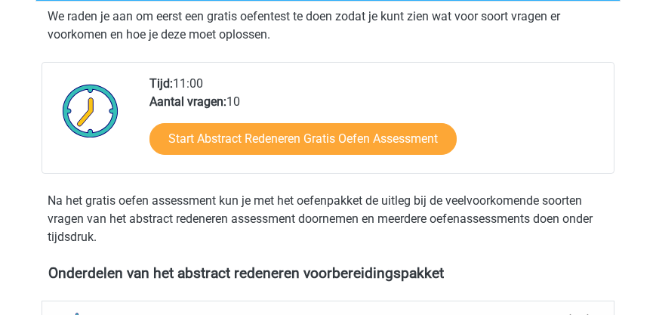
scroll to position [388, 0]
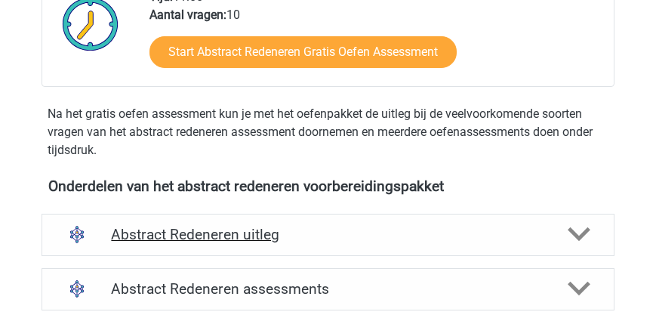
click at [233, 236] on h4 "Abstract Redeneren uitleg" at bounding box center [327, 234] width 433 height 17
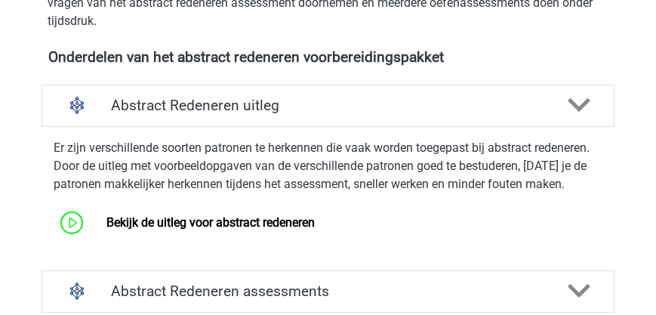
scroll to position [604, 0]
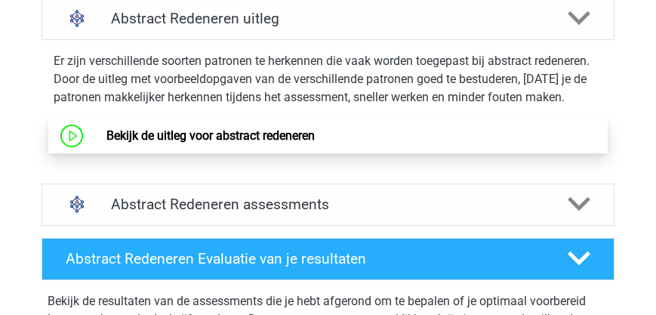
click at [191, 135] on link "Bekijk de uitleg voor abstract redeneren" at bounding box center [210, 135] width 208 height 14
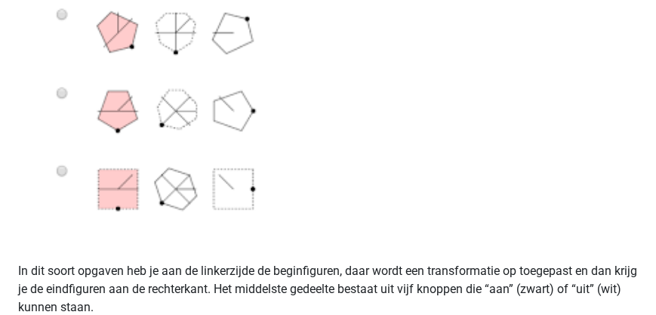
scroll to position [862, 0]
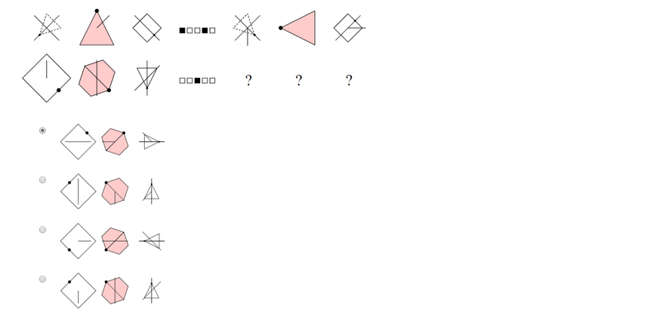
scroll to position [2070, 0]
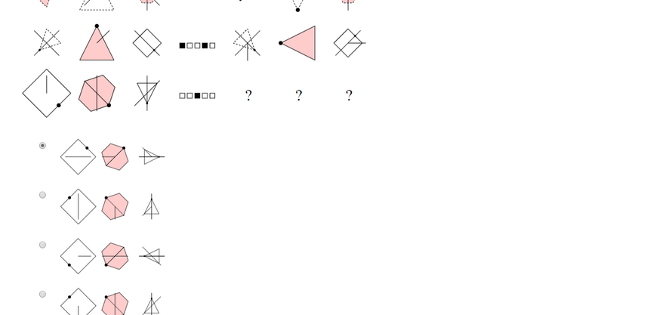
click at [45, 294] on img at bounding box center [206, 107] width 377 height 438
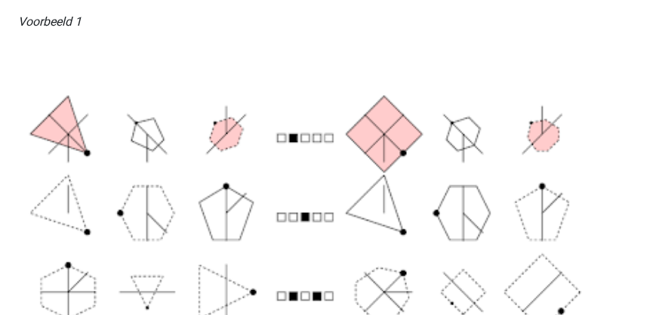
scroll to position [0, 0]
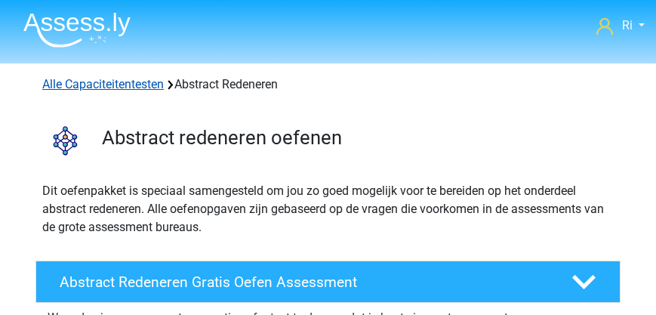
click at [102, 85] on link "Alle Capaciteitentesten" at bounding box center [103, 84] width 122 height 14
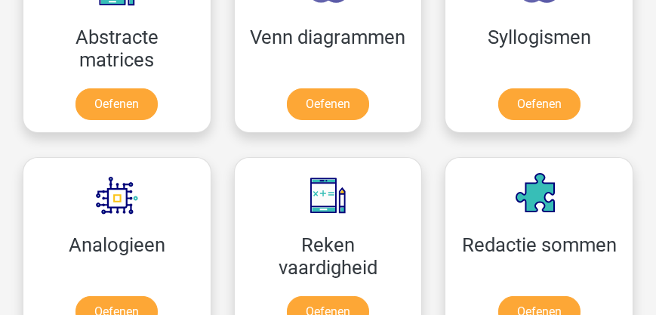
scroll to position [1267, 0]
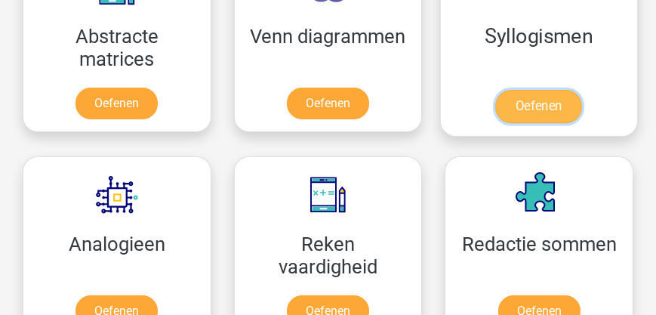
click at [534, 102] on link "Oefenen" at bounding box center [539, 106] width 86 height 33
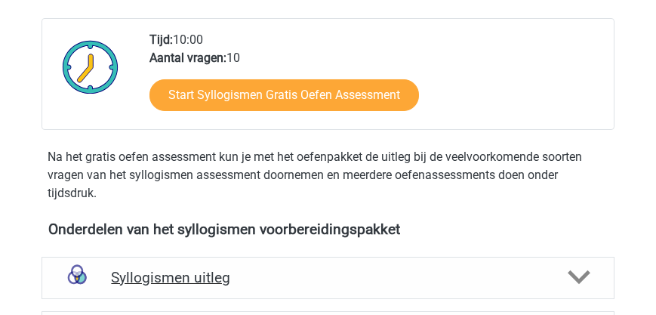
scroll to position [431, 0]
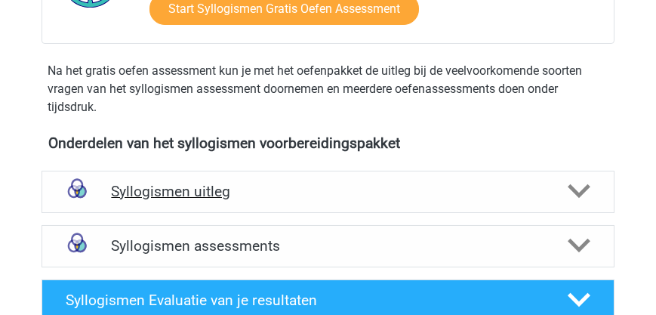
click at [220, 192] on h4 "Syllogismen uitleg" at bounding box center [327, 191] width 433 height 17
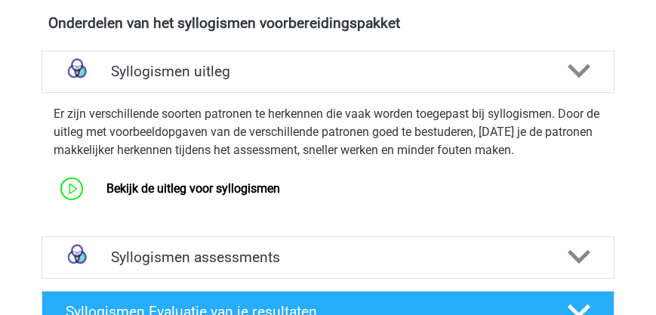
scroll to position [604, 0]
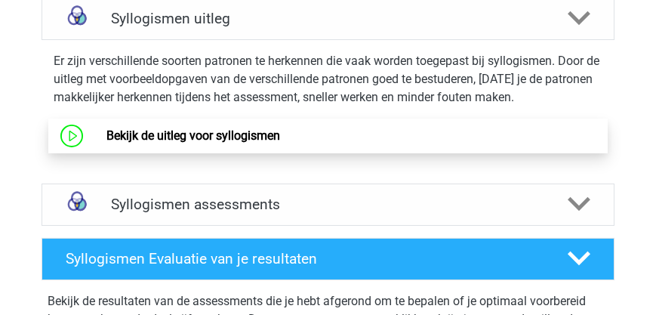
click at [197, 140] on link "Bekijk de uitleg voor syllogismen" at bounding box center [193, 135] width 174 height 14
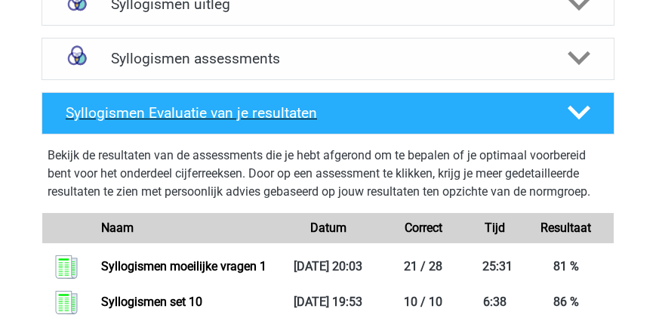
scroll to position [604, 0]
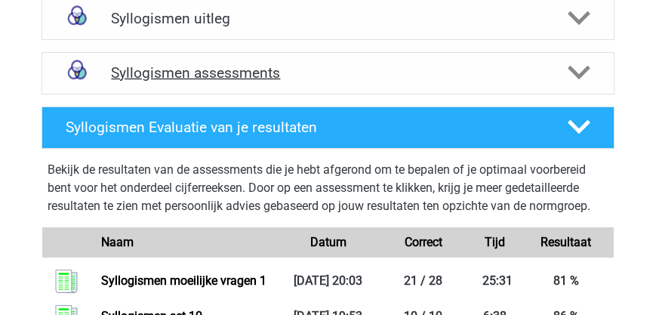
click at [229, 78] on h4 "Syllogismen assessments" at bounding box center [327, 72] width 433 height 17
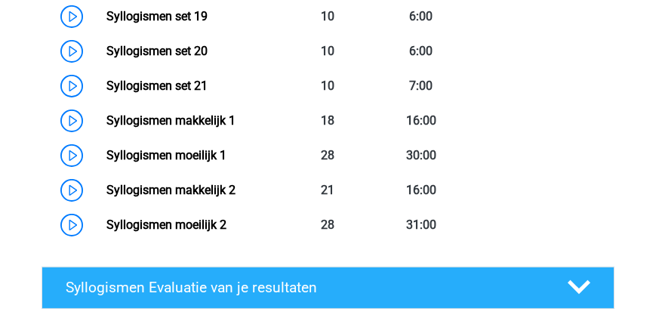
scroll to position [1466, 0]
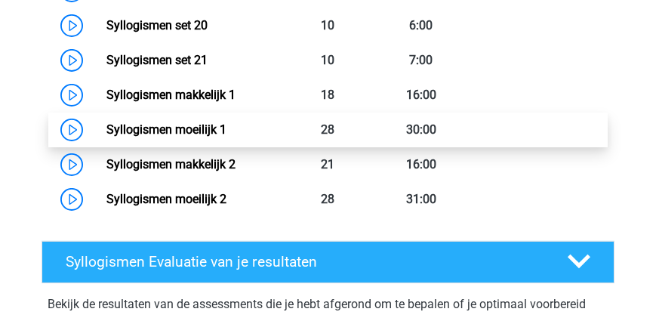
click at [176, 128] on link "Syllogismen moeilijk 1" at bounding box center [166, 129] width 120 height 14
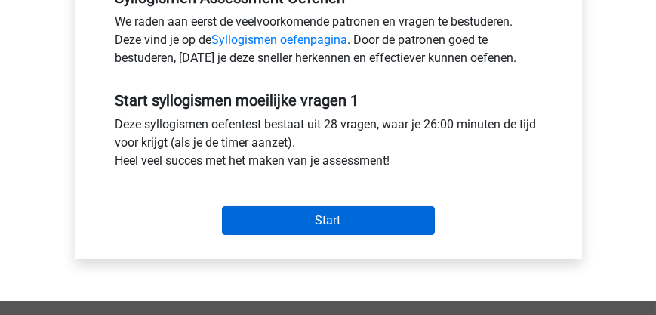
scroll to position [560, 0]
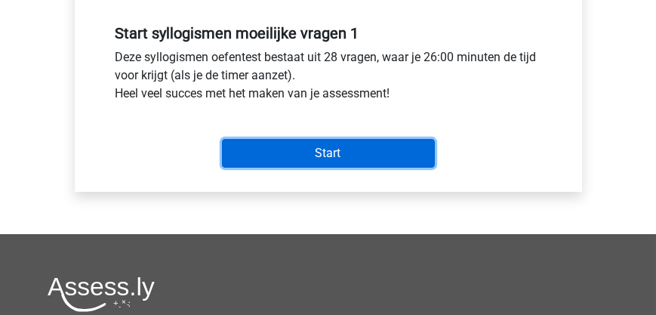
click at [300, 144] on input "Start" at bounding box center [328, 153] width 213 height 29
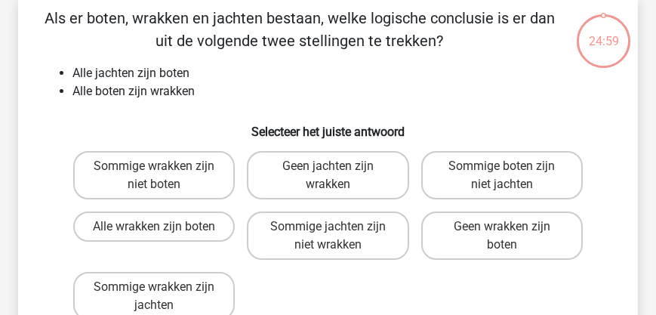
scroll to position [172, 0]
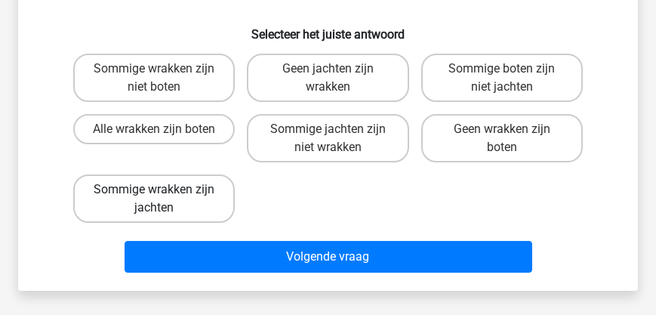
drag, startPoint x: 136, startPoint y: 184, endPoint x: 189, endPoint y: 212, distance: 59.8
click at [137, 184] on label "Sommige wrakken zijn jachten" at bounding box center [154, 198] width 162 height 48
click at [154, 189] on input "Sommige wrakken zijn jachten" at bounding box center [159, 194] width 10 height 10
radio input "true"
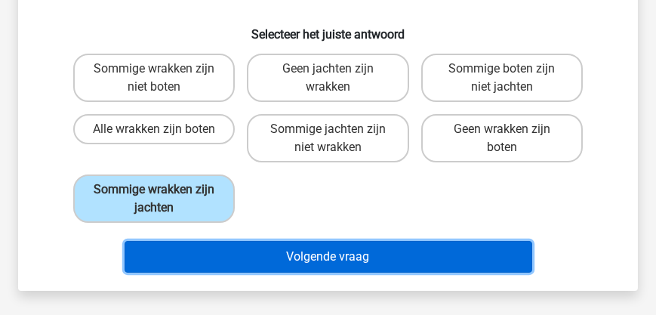
click at [276, 252] on button "Volgende vraag" at bounding box center [329, 257] width 408 height 32
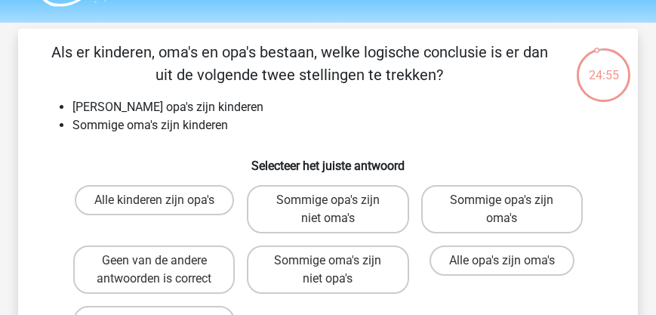
scroll to position [26, 0]
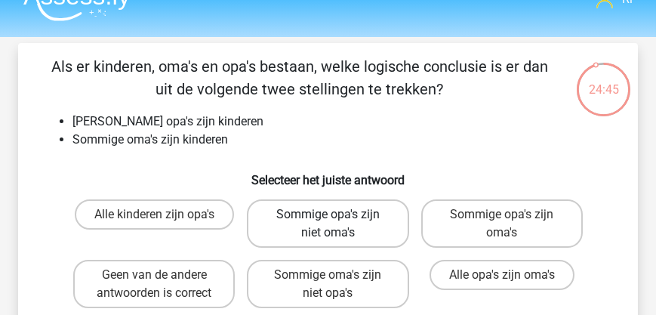
click at [356, 225] on label "Sommige opa's zijn niet oma's" at bounding box center [328, 223] width 162 height 48
click at [337, 224] on input "Sommige opa's zijn niet oma's" at bounding box center [333, 219] width 10 height 10
radio input "true"
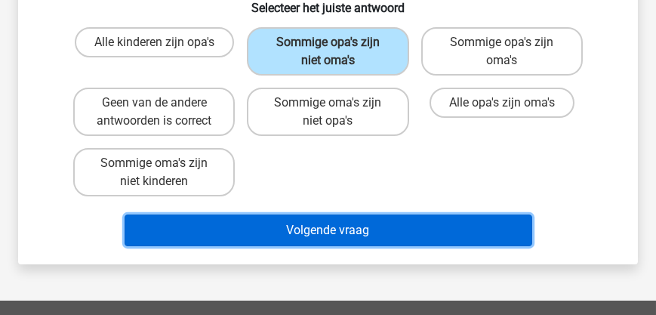
click at [320, 229] on button "Volgende vraag" at bounding box center [329, 230] width 408 height 32
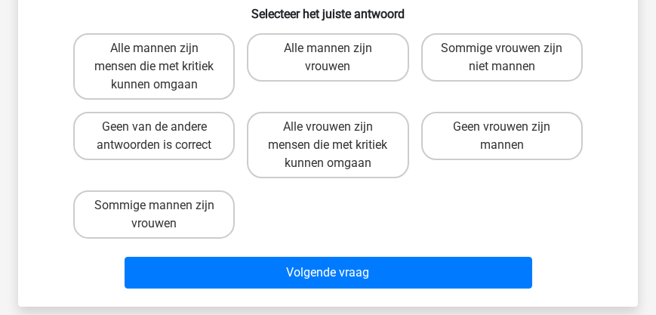
scroll to position [86, 0]
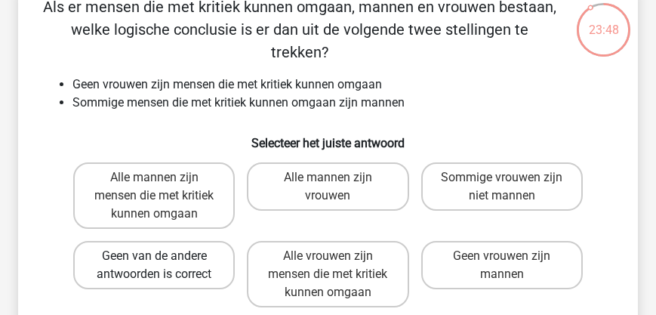
click at [165, 246] on label "Geen van de andere antwoorden is correct" at bounding box center [154, 265] width 162 height 48
click at [164, 256] on input "Geen van de andere antwoorden is correct" at bounding box center [159, 261] width 10 height 10
radio input "true"
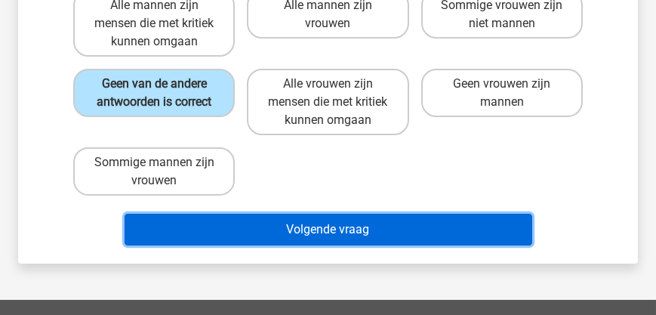
click at [270, 214] on button "Volgende vraag" at bounding box center [329, 230] width 408 height 32
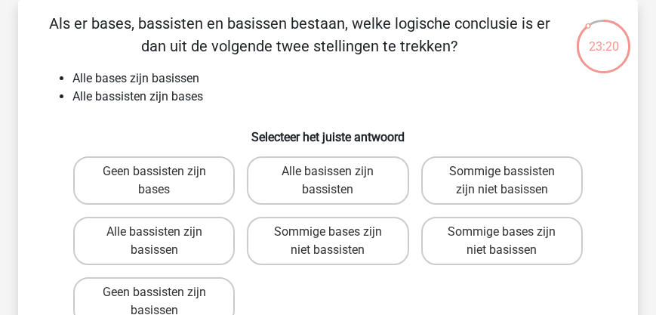
scroll to position [112, 0]
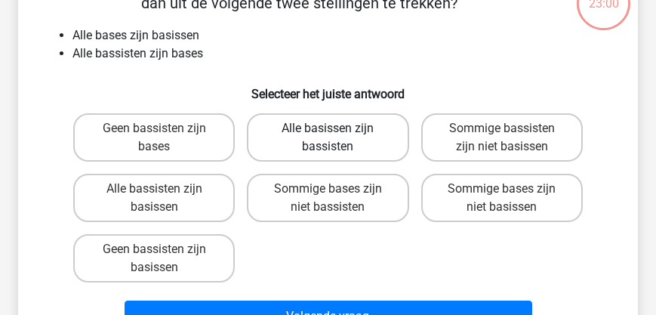
click at [314, 142] on label "Alle basissen zijn bassisten" at bounding box center [328, 137] width 162 height 48
click at [328, 138] on input "Alle basissen zijn bassisten" at bounding box center [333, 133] width 10 height 10
radio input "true"
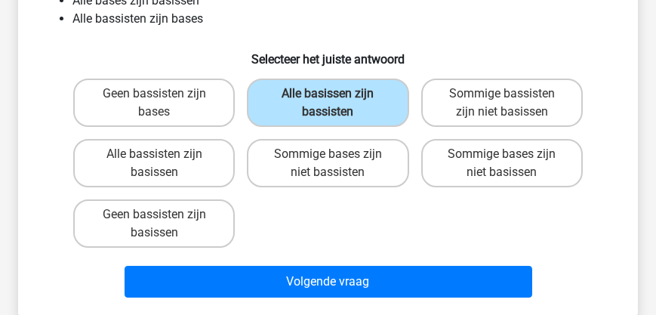
scroll to position [199, 0]
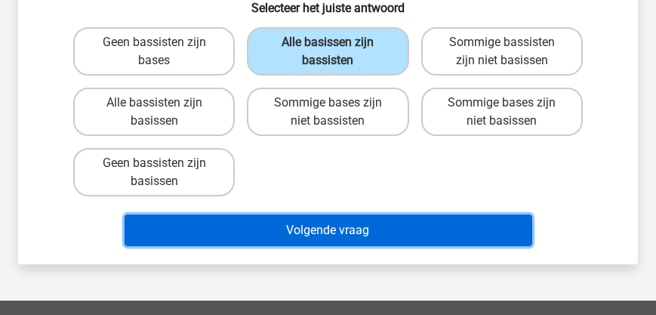
click at [312, 235] on button "Volgende vraag" at bounding box center [329, 230] width 408 height 32
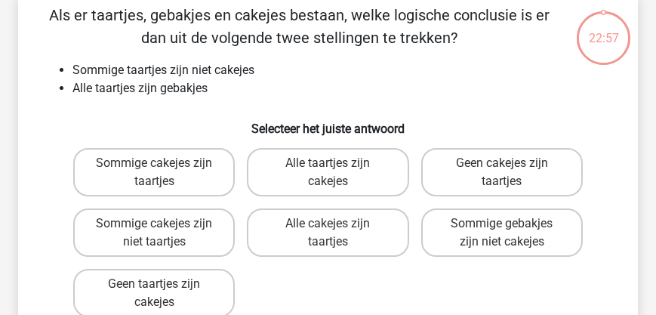
scroll to position [69, 0]
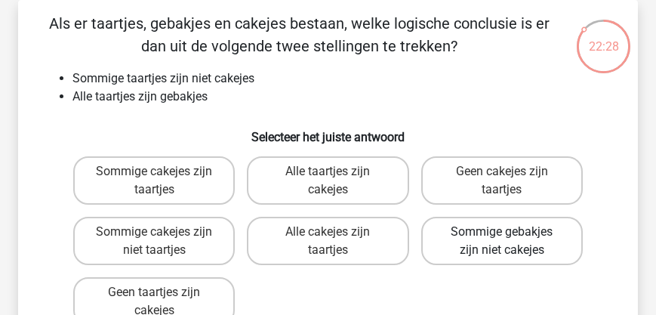
click at [510, 246] on label "Sommige gebakjes zijn niet cakejes" at bounding box center [502, 241] width 162 height 48
click at [510, 242] on input "Sommige gebakjes zijn niet cakejes" at bounding box center [507, 237] width 10 height 10
radio input "true"
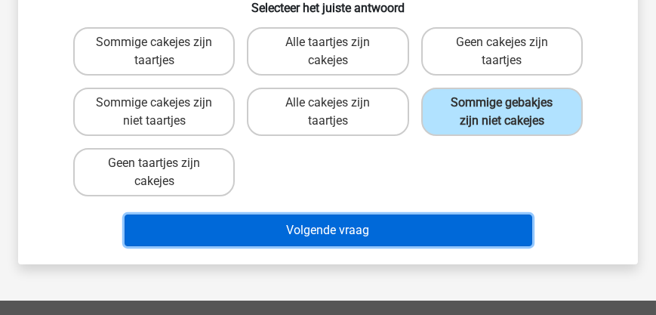
click at [374, 229] on button "Volgende vraag" at bounding box center [329, 230] width 408 height 32
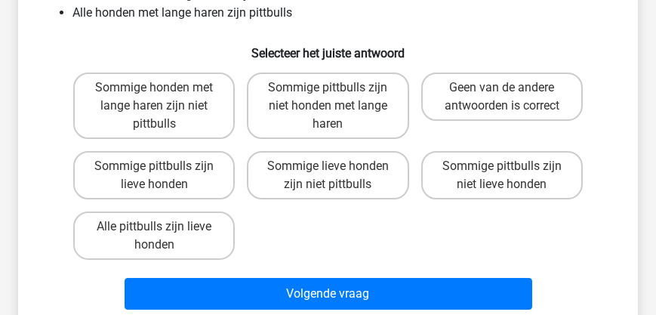
scroll to position [156, 0]
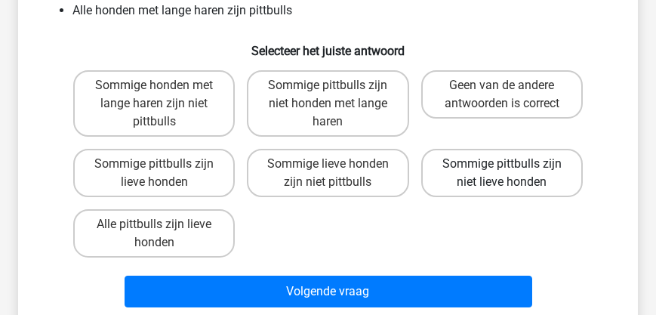
click at [531, 174] on label "Sommige pittbulls zijn niet lieve honden" at bounding box center [502, 173] width 162 height 48
click at [512, 174] on input "Sommige pittbulls zijn niet lieve honden" at bounding box center [507, 169] width 10 height 10
radio input "true"
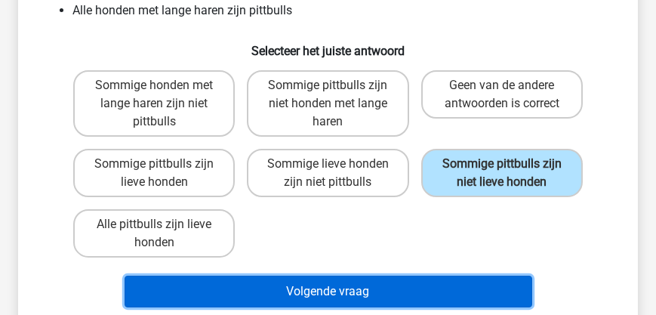
click at [394, 291] on button "Volgende vraag" at bounding box center [329, 292] width 408 height 32
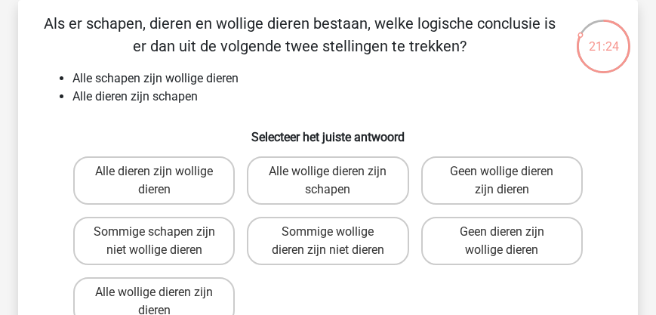
scroll to position [112, 0]
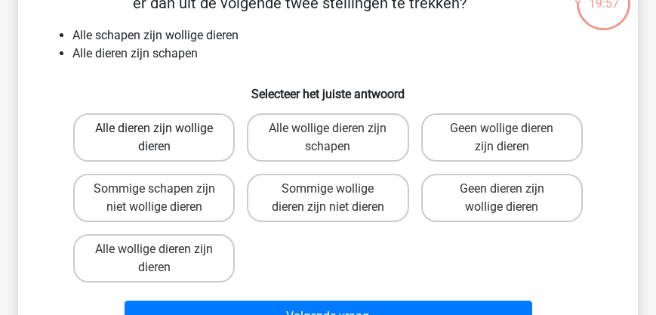
drag, startPoint x: 170, startPoint y: 134, endPoint x: 178, endPoint y: 146, distance: 14.7
click at [169, 134] on label "Alle dieren zijn wollige dieren" at bounding box center [154, 137] width 162 height 48
click at [164, 134] on input "Alle dieren zijn wollige dieren" at bounding box center [159, 133] width 10 height 10
radio input "true"
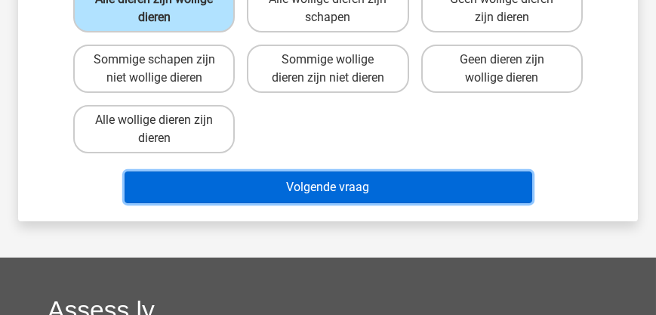
click at [314, 189] on button "Volgende vraag" at bounding box center [329, 187] width 408 height 32
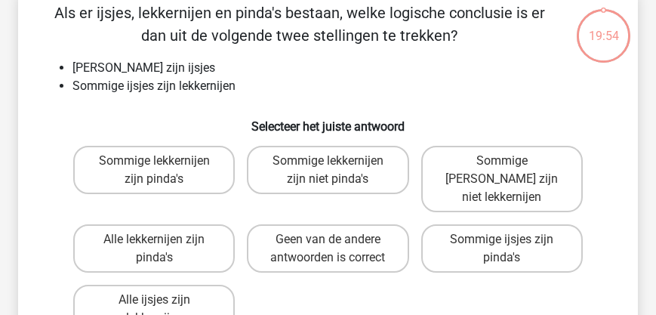
scroll to position [69, 0]
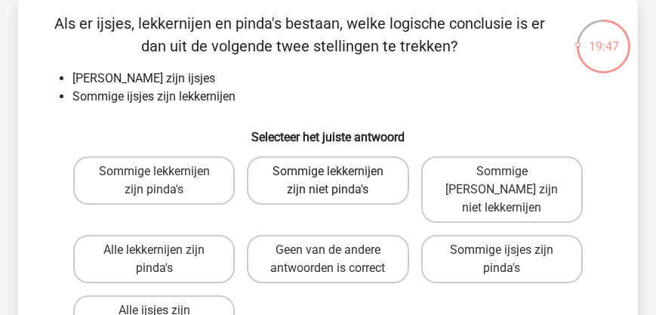
click at [349, 185] on label "Sommige lekkernijen zijn niet pinda's" at bounding box center [328, 180] width 162 height 48
click at [337, 181] on input "Sommige lekkernijen zijn niet pinda's" at bounding box center [333, 176] width 10 height 10
radio input "true"
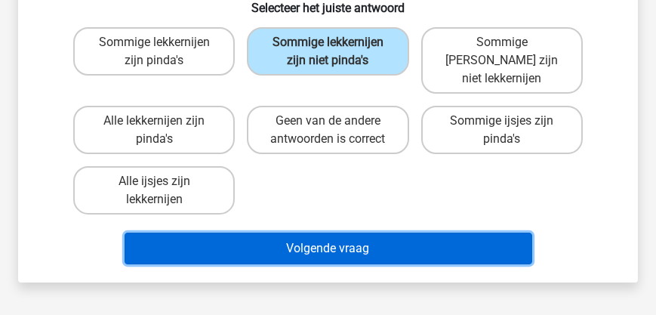
click at [349, 233] on button "Volgende vraag" at bounding box center [329, 249] width 408 height 32
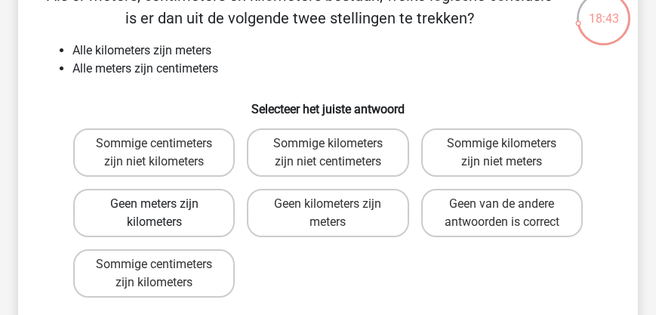
scroll to position [112, 0]
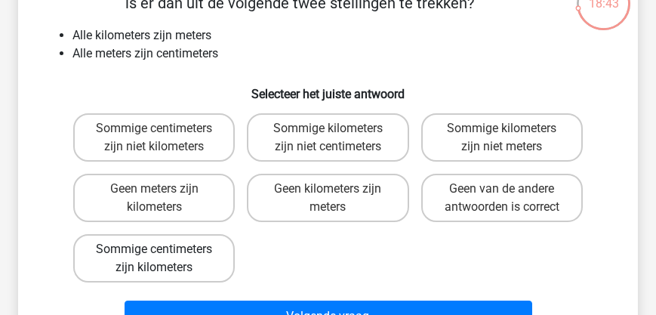
click at [174, 254] on label "Sommige centimeters zijn kilometers" at bounding box center [154, 258] width 162 height 48
click at [164, 254] on input "Sommige centimeters zijn kilometers" at bounding box center [159, 254] width 10 height 10
radio input "true"
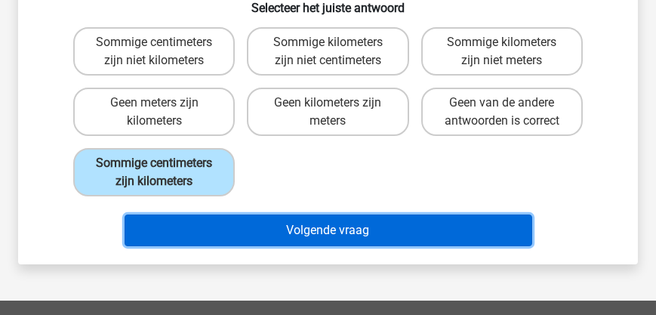
click at [292, 230] on button "Volgende vraag" at bounding box center [329, 230] width 408 height 32
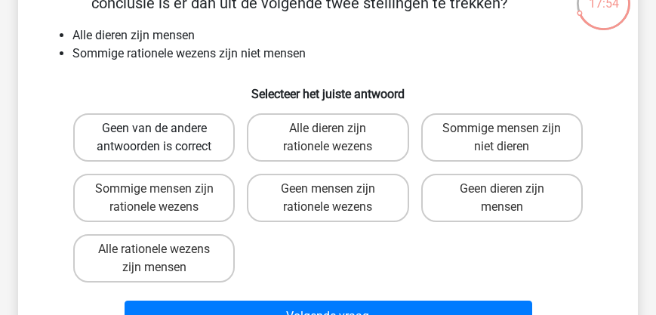
click at [174, 132] on label "Geen van de andere antwoorden is correct" at bounding box center [154, 137] width 162 height 48
click at [164, 132] on input "Geen van de andere antwoorden is correct" at bounding box center [159, 133] width 10 height 10
radio input "true"
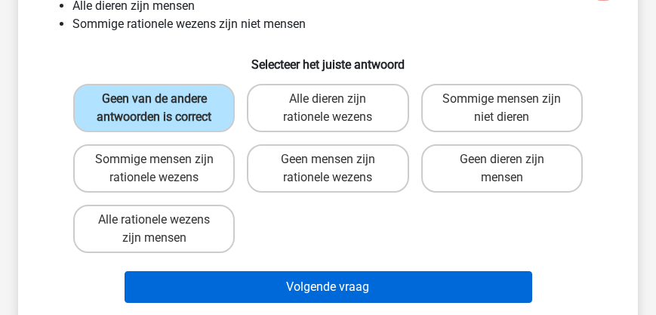
scroll to position [199, 0]
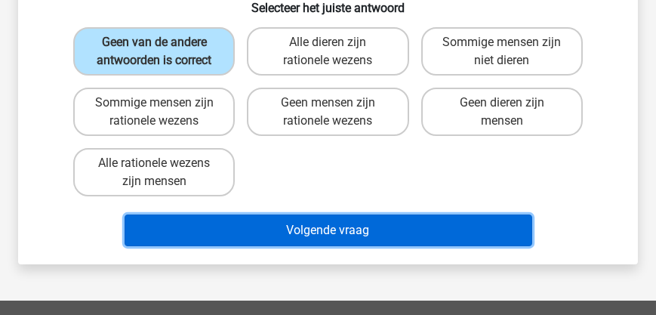
click at [325, 233] on button "Volgende vraag" at bounding box center [329, 230] width 408 height 32
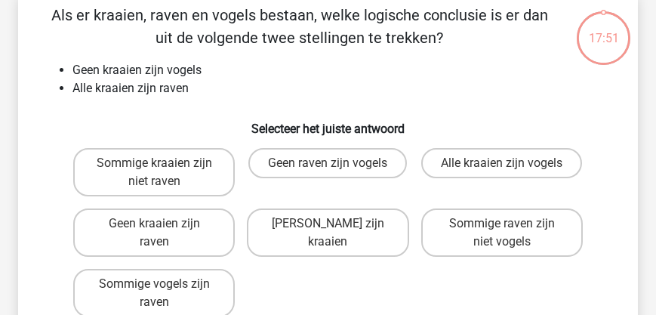
scroll to position [69, 0]
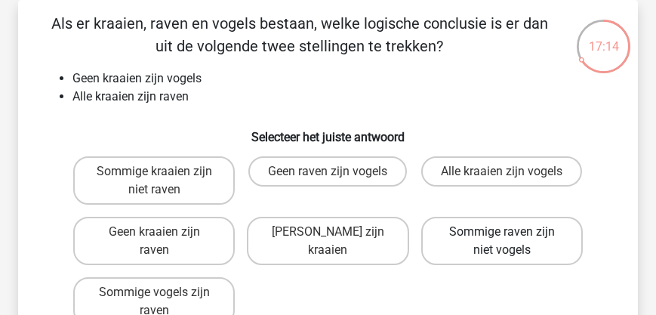
click at [520, 242] on label "Sommige raven zijn niet vogels" at bounding box center [502, 241] width 162 height 48
click at [512, 242] on input "Sommige raven zijn niet vogels" at bounding box center [507, 237] width 10 height 10
radio input "true"
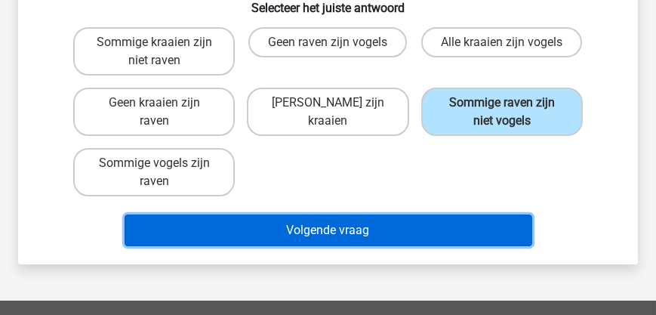
click at [365, 228] on button "Volgende vraag" at bounding box center [329, 230] width 408 height 32
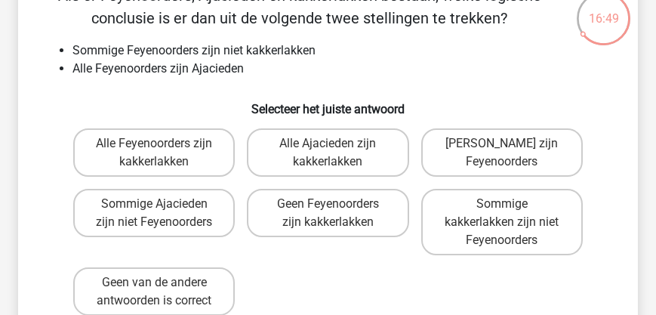
scroll to position [112, 0]
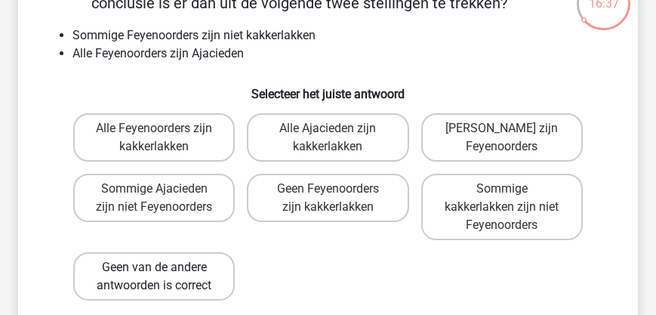
click at [193, 279] on label "Geen van de andere antwoorden is correct" at bounding box center [154, 276] width 162 height 48
click at [164, 277] on input "Geen van de andere antwoorden is correct" at bounding box center [159, 272] width 10 height 10
radio input "true"
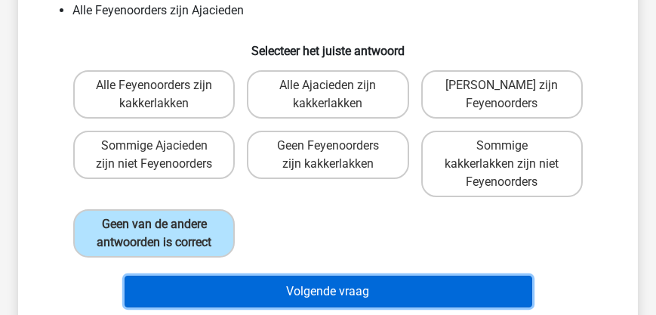
click at [356, 290] on button "Volgende vraag" at bounding box center [329, 292] width 408 height 32
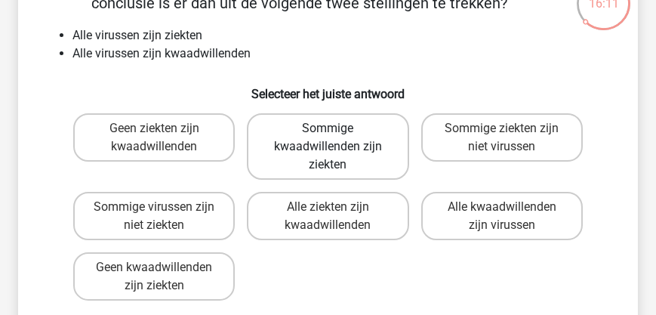
click at [339, 149] on label "Sommige kwaadwillenden zijn ziekten" at bounding box center [328, 146] width 162 height 66
click at [337, 138] on input "Sommige kwaadwillenden zijn ziekten" at bounding box center [333, 133] width 10 height 10
radio input "true"
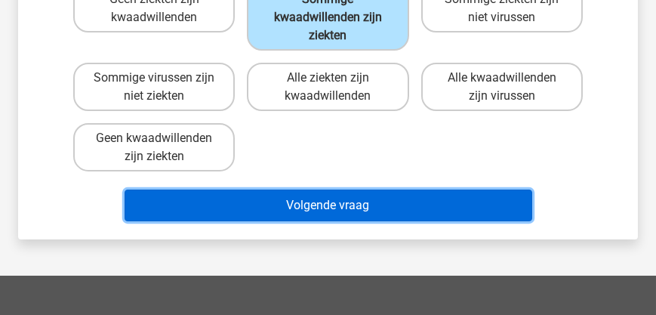
click at [360, 201] on button "Volgende vraag" at bounding box center [329, 205] width 408 height 32
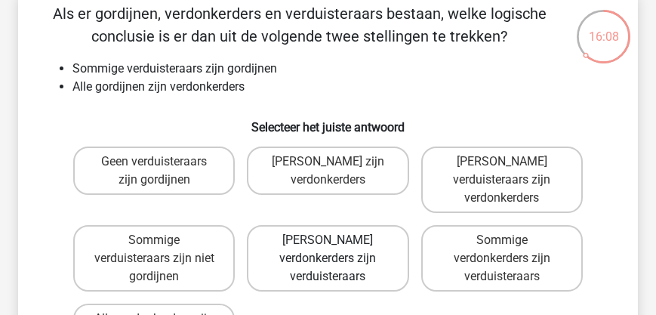
scroll to position [69, 0]
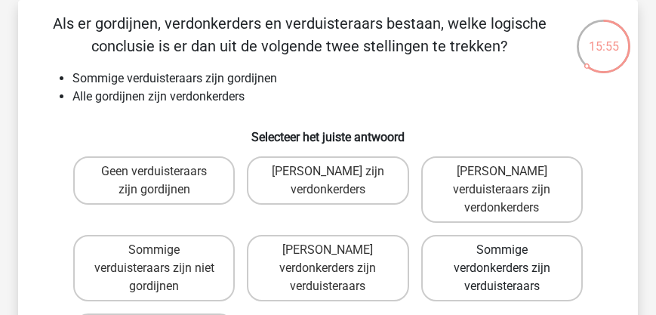
click at [494, 235] on label "Sommige verdonkerders zijn verduisteraars" at bounding box center [502, 268] width 162 height 66
click at [502, 250] on input "Sommige verdonkerders zijn verduisteraars" at bounding box center [507, 255] width 10 height 10
radio input "true"
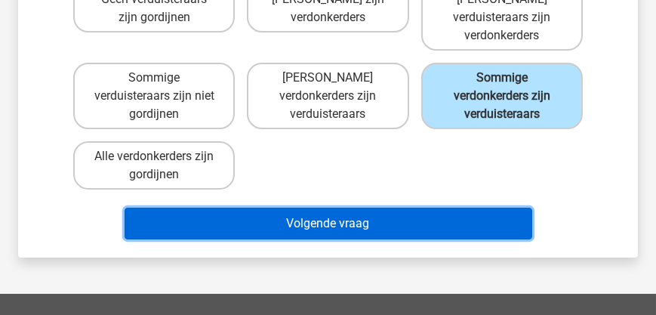
click at [303, 213] on button "Volgende vraag" at bounding box center [329, 224] width 408 height 32
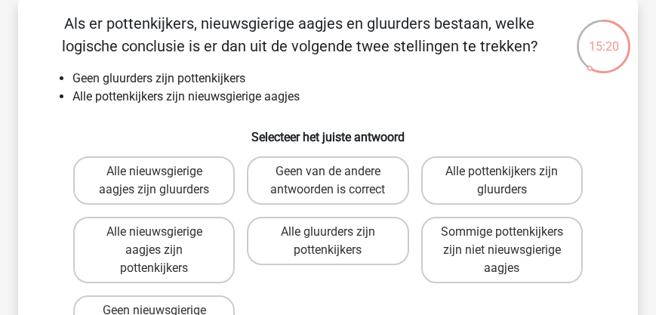
scroll to position [112, 0]
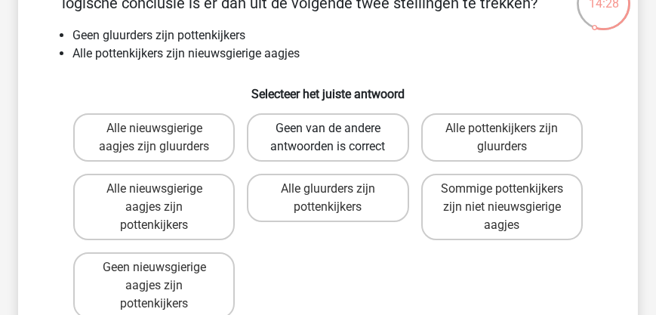
click at [308, 137] on label "Geen van de andere antwoorden is correct" at bounding box center [328, 137] width 162 height 48
click at [328, 137] on input "Geen van de andere antwoorden is correct" at bounding box center [333, 133] width 10 height 10
radio input "true"
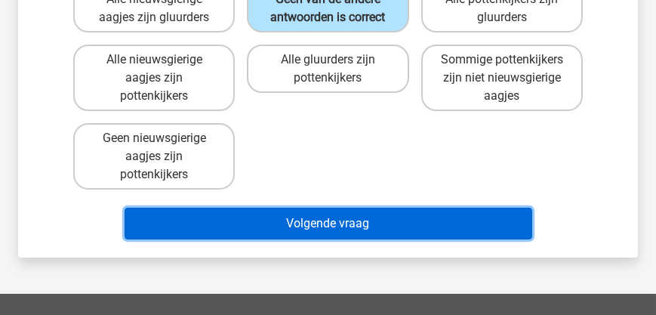
click at [320, 225] on button "Volgende vraag" at bounding box center [329, 224] width 408 height 32
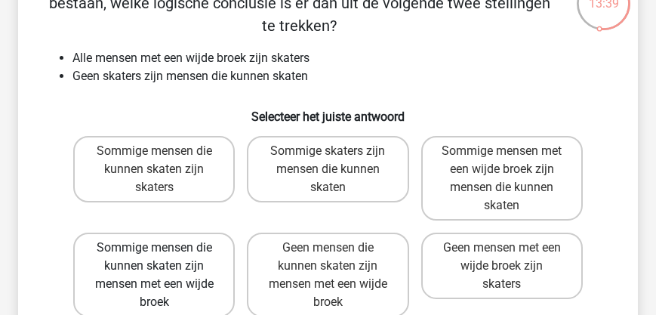
click at [185, 277] on label "Sommige mensen die kunnen skaten zijn mensen met een wijde broek" at bounding box center [154, 275] width 162 height 85
click at [164, 257] on input "Sommige mensen die kunnen skaten zijn mensen met een wijde broek" at bounding box center [159, 253] width 10 height 10
radio input "true"
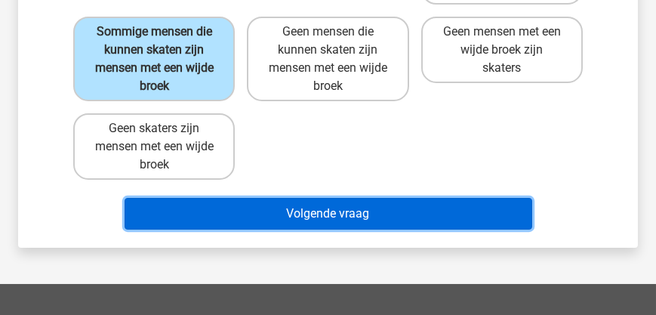
click at [334, 217] on button "Volgende vraag" at bounding box center [329, 214] width 408 height 32
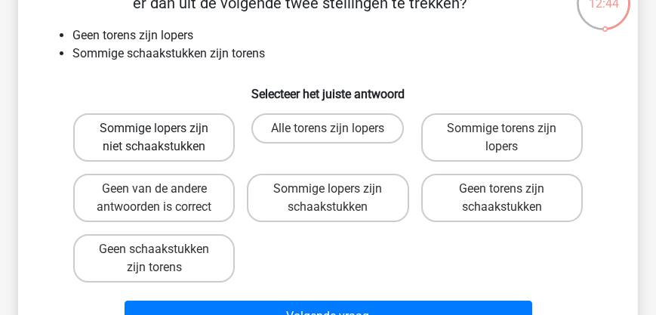
click at [120, 134] on label "Sommige lopers zijn niet schaakstukken" at bounding box center [154, 137] width 162 height 48
click at [154, 134] on input "Sommige lopers zijn niet schaakstukken" at bounding box center [159, 133] width 10 height 10
radio input "true"
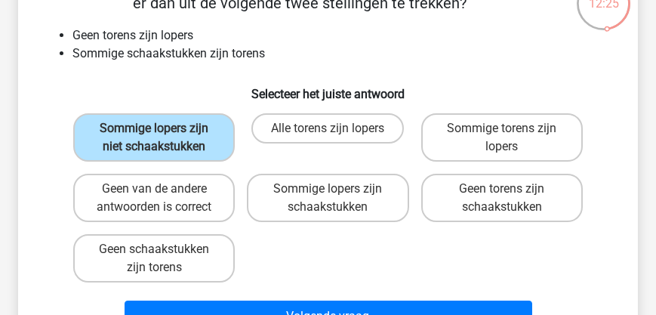
click at [157, 190] on input "Geen van de andere antwoorden is correct" at bounding box center [159, 194] width 10 height 10
radio input "true"
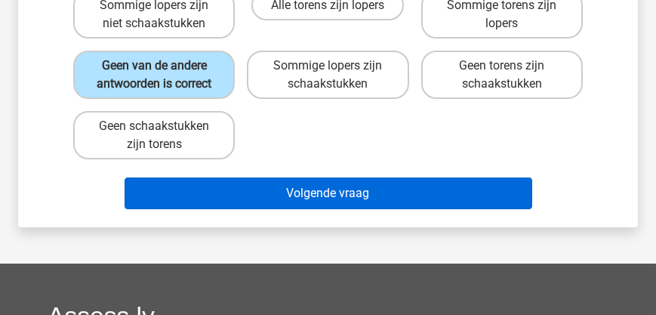
scroll to position [242, 0]
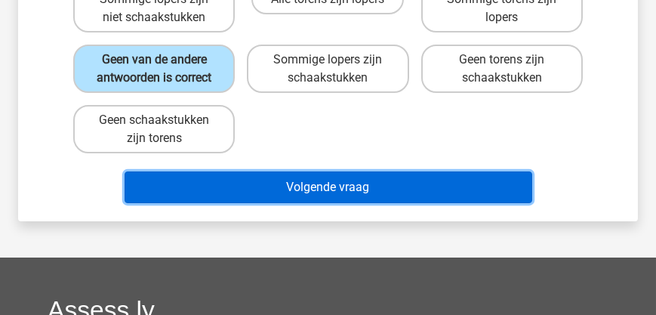
click at [248, 174] on button "Volgende vraag" at bounding box center [329, 187] width 408 height 32
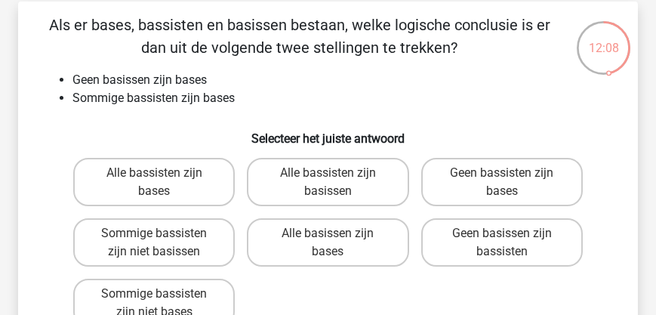
scroll to position [86, 0]
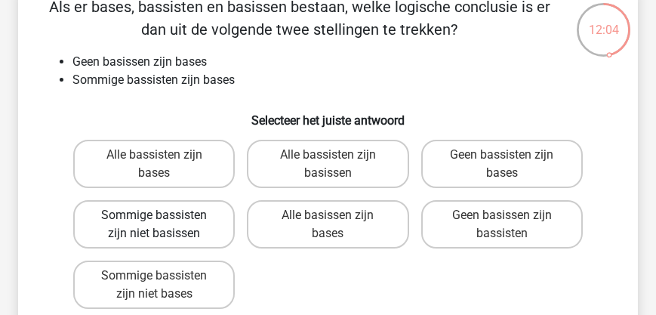
click at [168, 221] on label "Sommige bassisten zijn niet basissen" at bounding box center [154, 224] width 162 height 48
click at [164, 221] on input "Sommige bassisten zijn niet basissen" at bounding box center [159, 220] width 10 height 10
radio input "true"
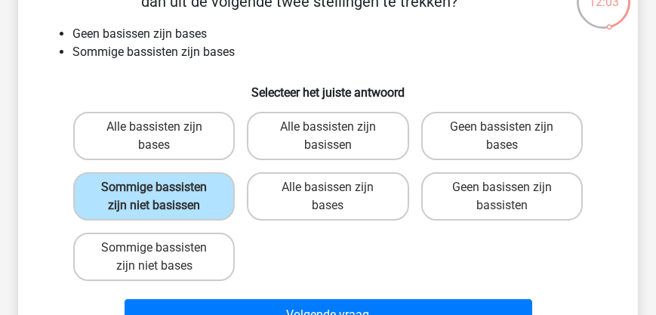
scroll to position [129, 0]
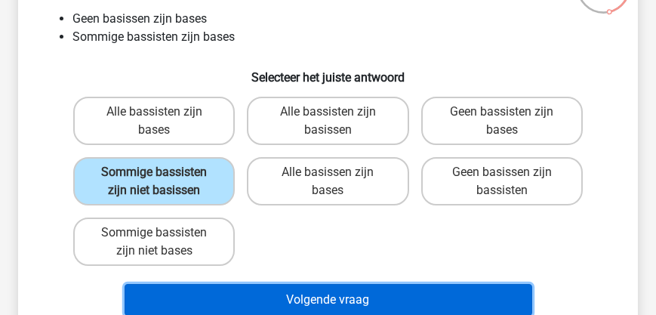
click at [325, 298] on button "Volgende vraag" at bounding box center [329, 300] width 408 height 32
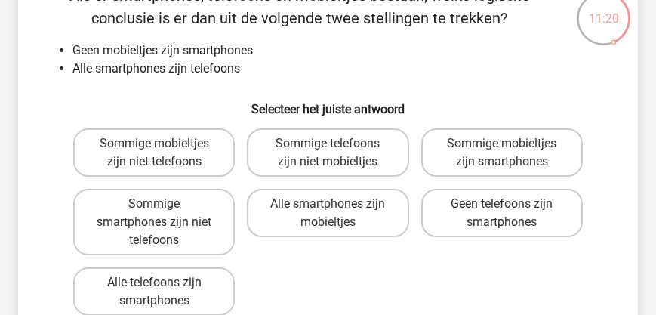
scroll to position [112, 0]
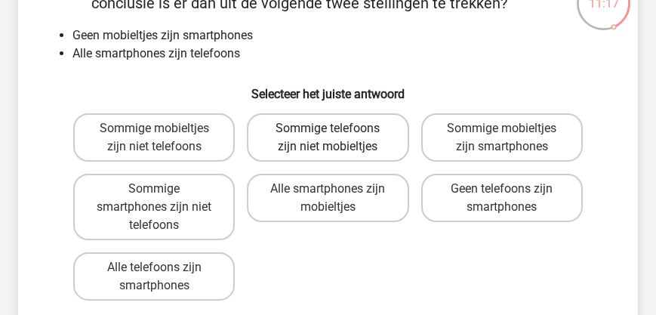
click at [357, 136] on label "Sommige telefoons zijn niet mobieltjes" at bounding box center [328, 137] width 162 height 48
click at [337, 136] on input "Sommige telefoons zijn niet mobieltjes" at bounding box center [333, 133] width 10 height 10
radio input "true"
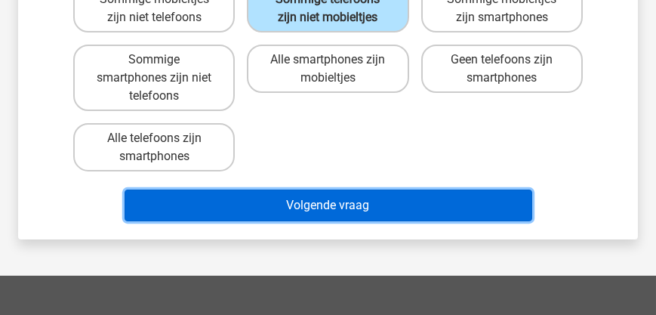
click at [380, 209] on button "Volgende vraag" at bounding box center [329, 205] width 408 height 32
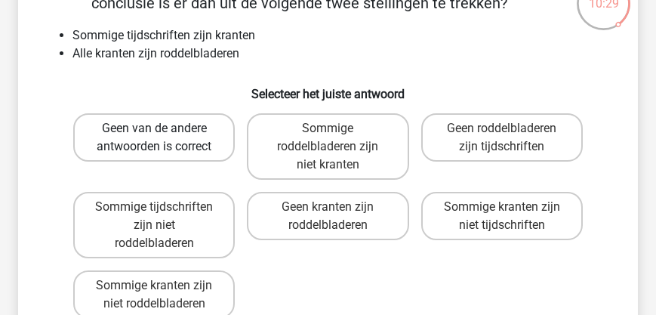
click at [157, 148] on label "Geen van de andere antwoorden is correct" at bounding box center [154, 137] width 162 height 48
click at [157, 138] on input "Geen van de andere antwoorden is correct" at bounding box center [159, 133] width 10 height 10
radio input "true"
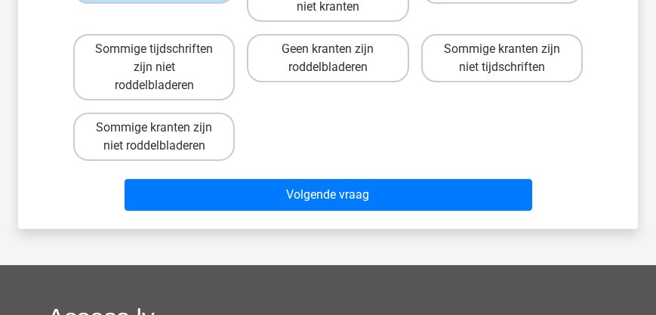
scroll to position [285, 0]
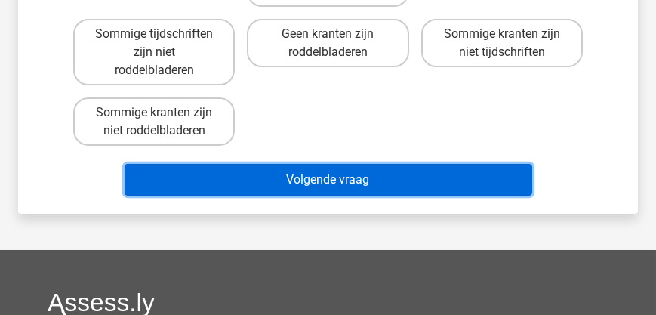
click at [306, 184] on button "Volgende vraag" at bounding box center [329, 180] width 408 height 32
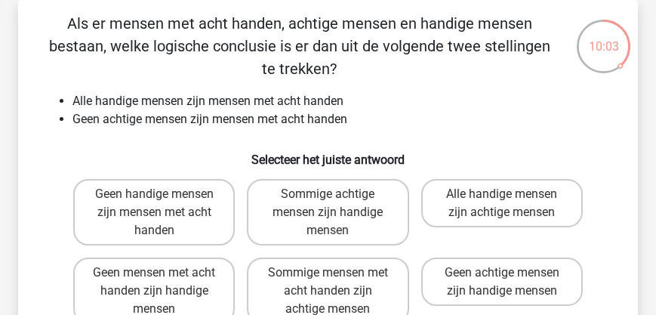
scroll to position [112, 0]
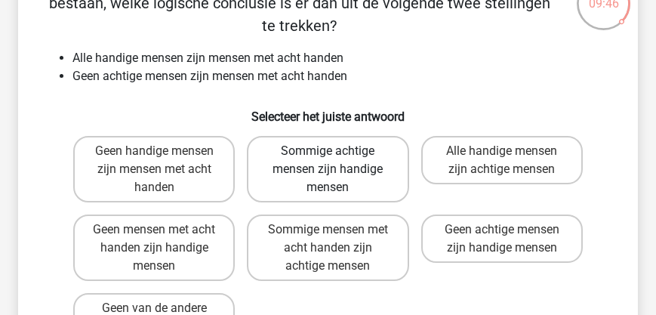
click at [298, 169] on label "Sommige achtige mensen zijn handige mensen" at bounding box center [328, 169] width 162 height 66
click at [328, 161] on input "Sommige achtige mensen zijn handige mensen" at bounding box center [333, 156] width 10 height 10
radio input "true"
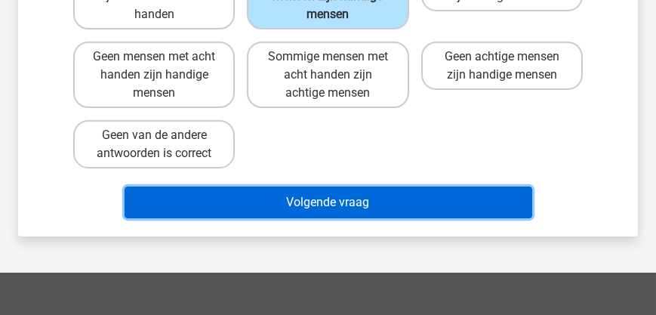
click at [384, 200] on button "Volgende vraag" at bounding box center [329, 202] width 408 height 32
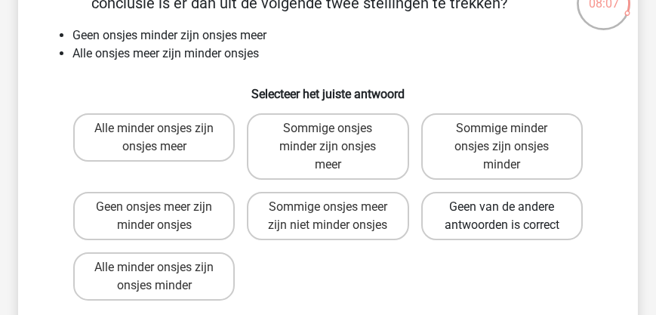
click at [486, 210] on label "Geen van de andere antwoorden is correct" at bounding box center [502, 216] width 162 height 48
click at [502, 210] on input "Geen van de andere antwoorden is correct" at bounding box center [507, 212] width 10 height 10
radio input "true"
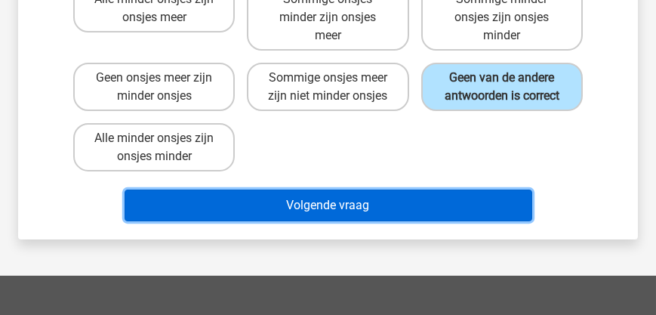
click at [344, 201] on button "Volgende vraag" at bounding box center [329, 205] width 408 height 32
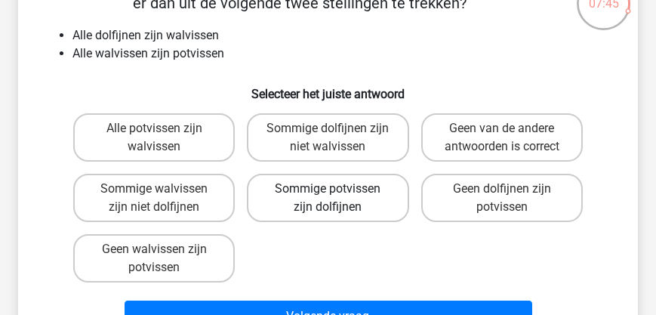
click at [287, 192] on label "Sommige potvissen zijn dolfijnen" at bounding box center [328, 198] width 162 height 48
click at [328, 192] on input "Sommige potvissen zijn dolfijnen" at bounding box center [333, 194] width 10 height 10
radio input "true"
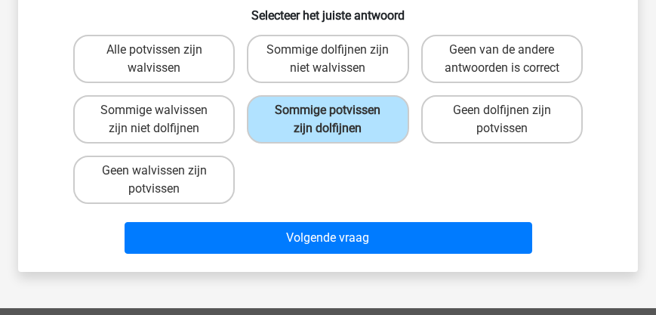
scroll to position [242, 0]
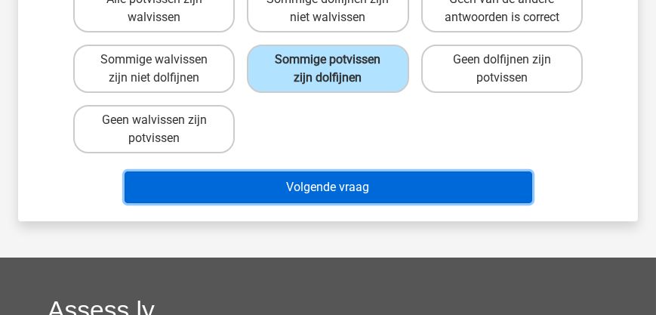
click at [285, 194] on button "Volgende vraag" at bounding box center [329, 187] width 408 height 32
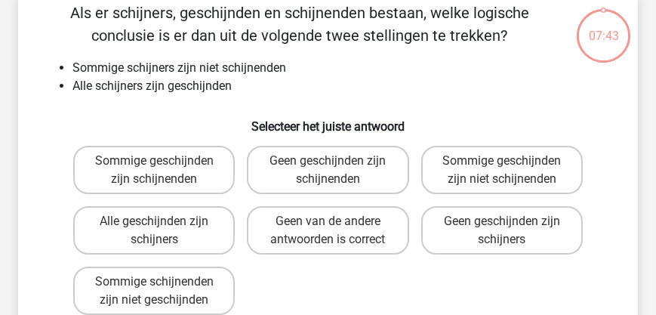
scroll to position [69, 0]
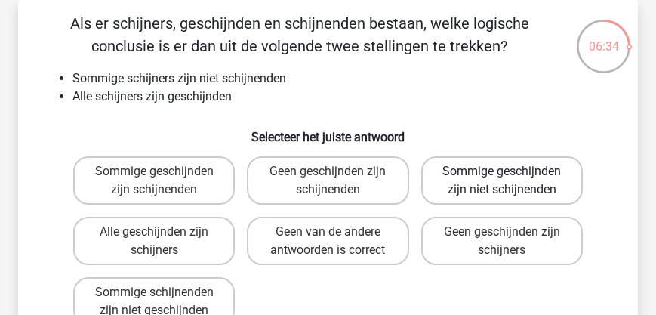
click at [501, 193] on label "Sommige geschijnden zijn niet schijnenden" at bounding box center [502, 180] width 162 height 48
click at [502, 181] on input "Sommige geschijnden zijn niet schijnenden" at bounding box center [507, 176] width 10 height 10
radio input "true"
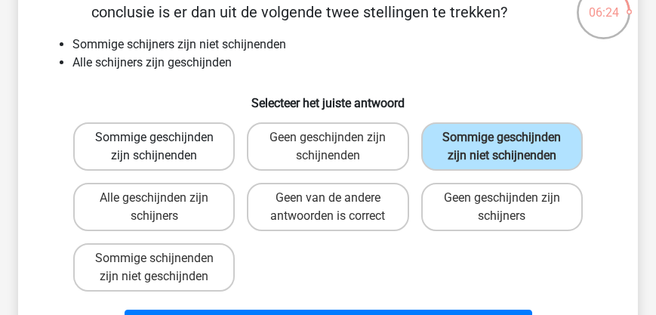
scroll to position [112, 0]
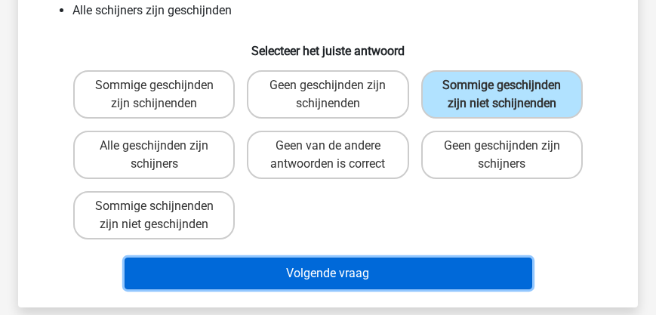
click at [366, 279] on button "Volgende vraag" at bounding box center [329, 273] width 408 height 32
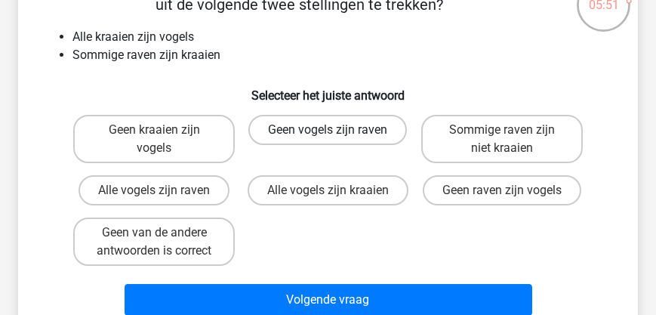
scroll to position [129, 0]
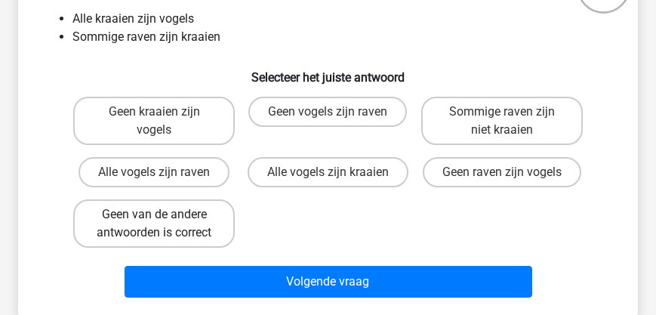
click at [165, 228] on label "Geen van de andere antwoorden is correct" at bounding box center [154, 223] width 162 height 48
click at [164, 224] on input "Geen van de andere antwoorden is correct" at bounding box center [159, 219] width 10 height 10
radio input "true"
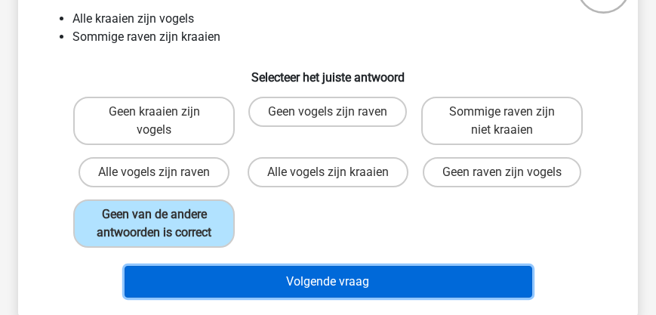
click at [304, 288] on button "Volgende vraag" at bounding box center [329, 282] width 408 height 32
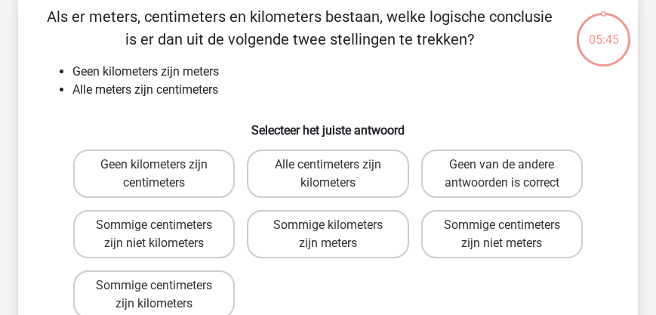
scroll to position [69, 0]
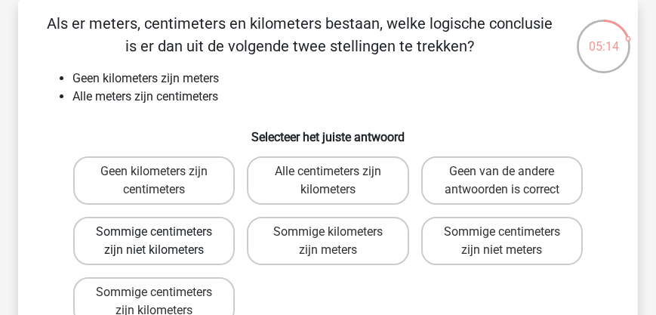
click at [160, 242] on label "Sommige centimeters zijn niet kilometers" at bounding box center [154, 241] width 162 height 48
click at [160, 242] on input "Sommige centimeters zijn niet kilometers" at bounding box center [159, 237] width 10 height 10
radio input "true"
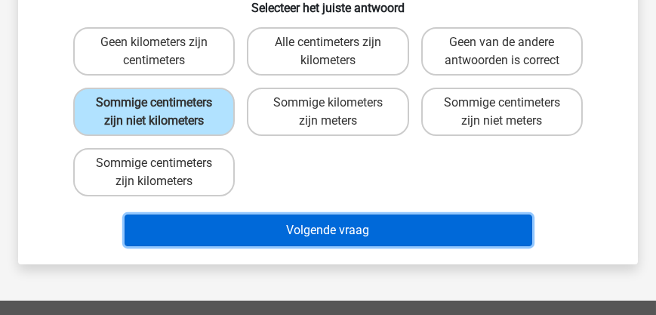
click at [333, 235] on button "Volgende vraag" at bounding box center [329, 230] width 408 height 32
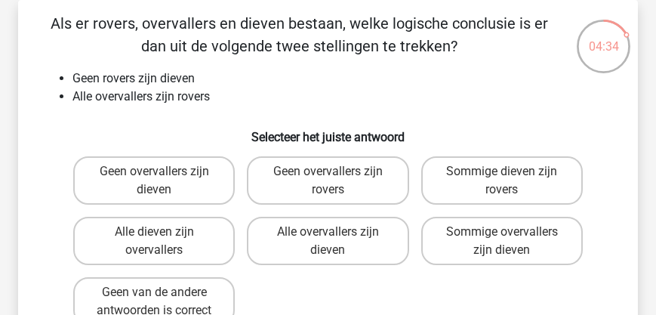
scroll to position [112, 0]
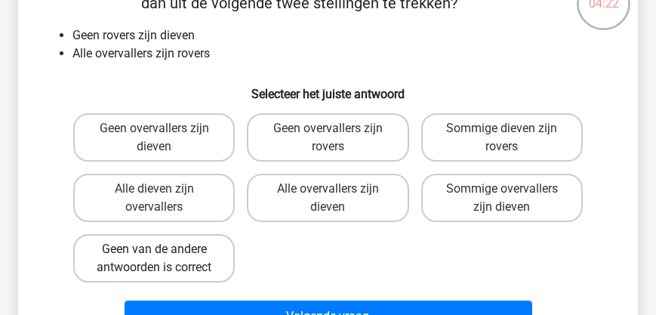
click at [165, 252] on label "Geen van de andere antwoorden is correct" at bounding box center [154, 258] width 162 height 48
click at [164, 252] on input "Geen van de andere antwoorden is correct" at bounding box center [159, 254] width 10 height 10
radio input "true"
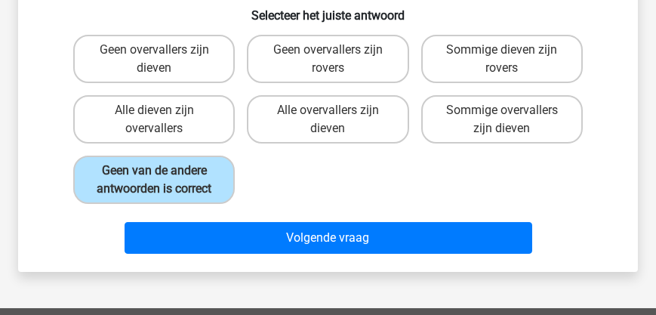
scroll to position [199, 0]
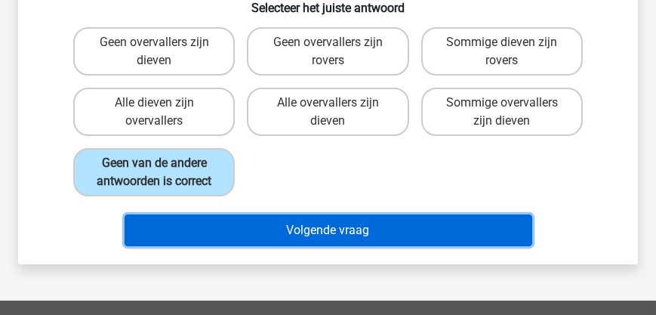
click at [290, 238] on button "Volgende vraag" at bounding box center [329, 230] width 408 height 32
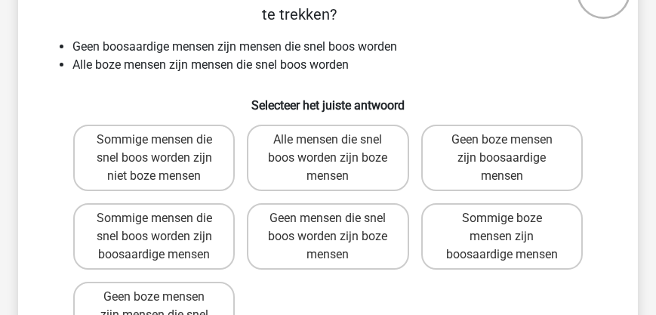
scroll to position [112, 0]
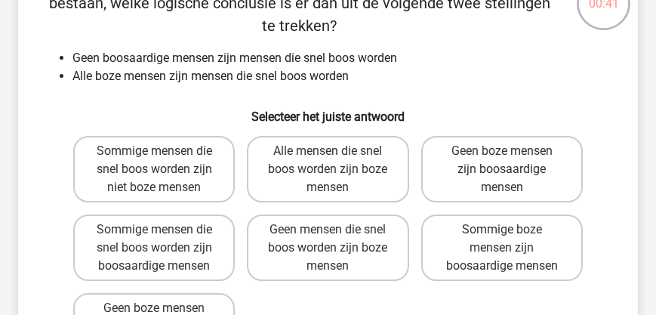
click at [504, 239] on input "Sommige boze mensen zijn boosaardige mensen" at bounding box center [507, 234] width 10 height 10
radio input "true"
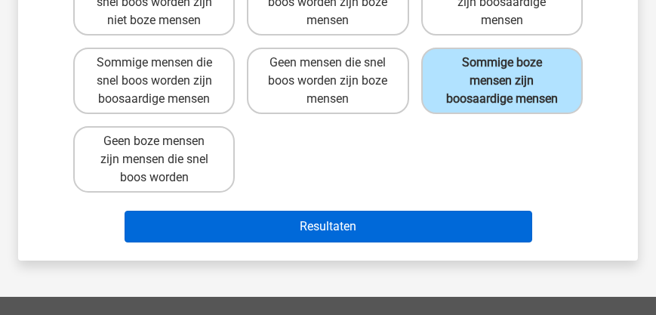
scroll to position [285, 0]
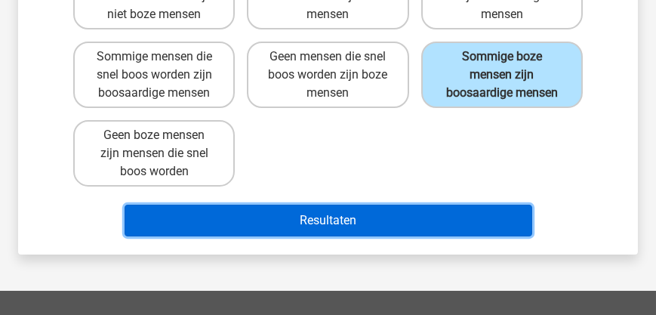
click at [307, 217] on button "Resultaten" at bounding box center [329, 221] width 408 height 32
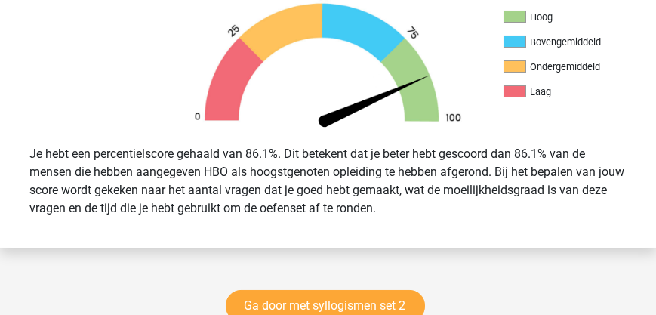
scroll to position [517, 0]
